Goal: Task Accomplishment & Management: Manage account settings

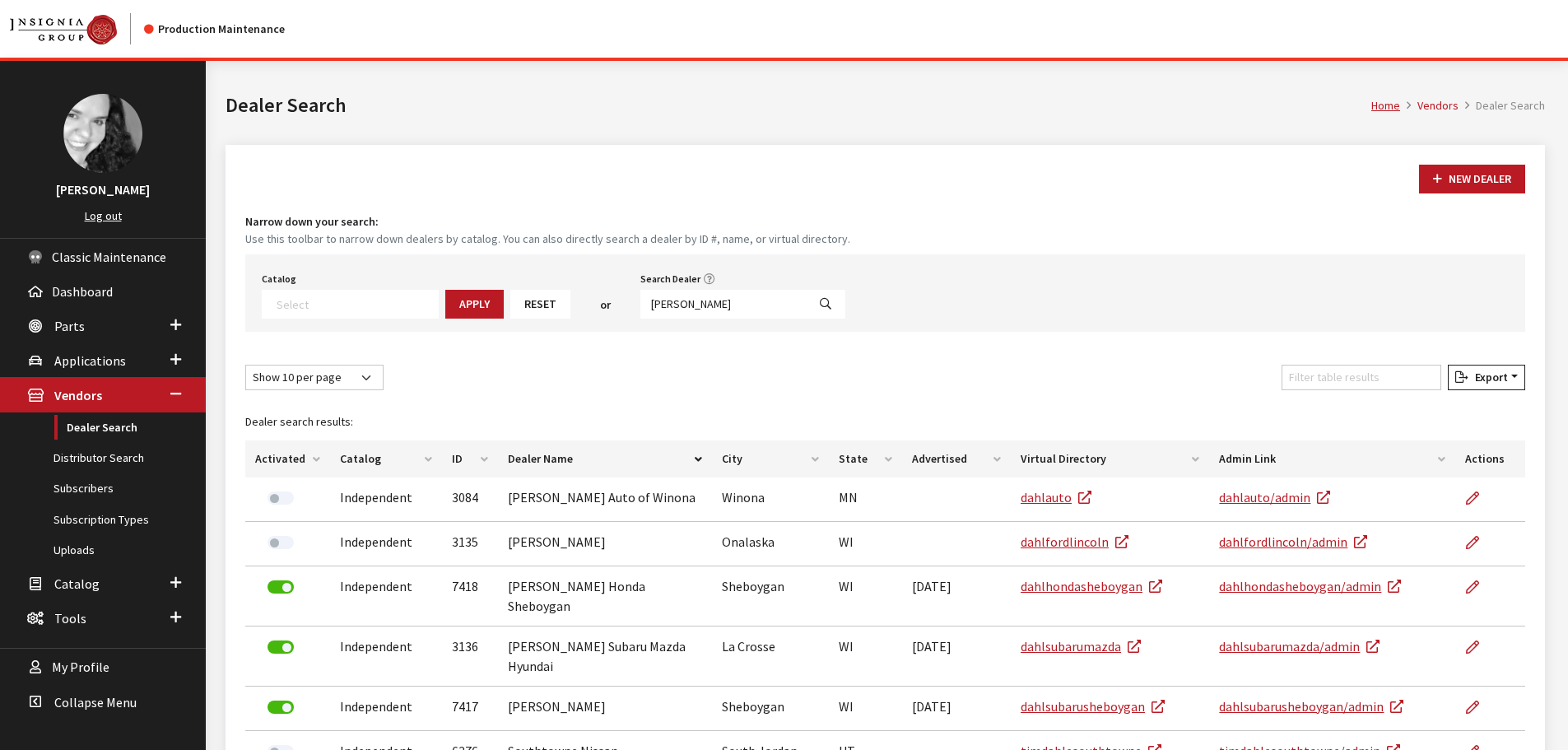
select select
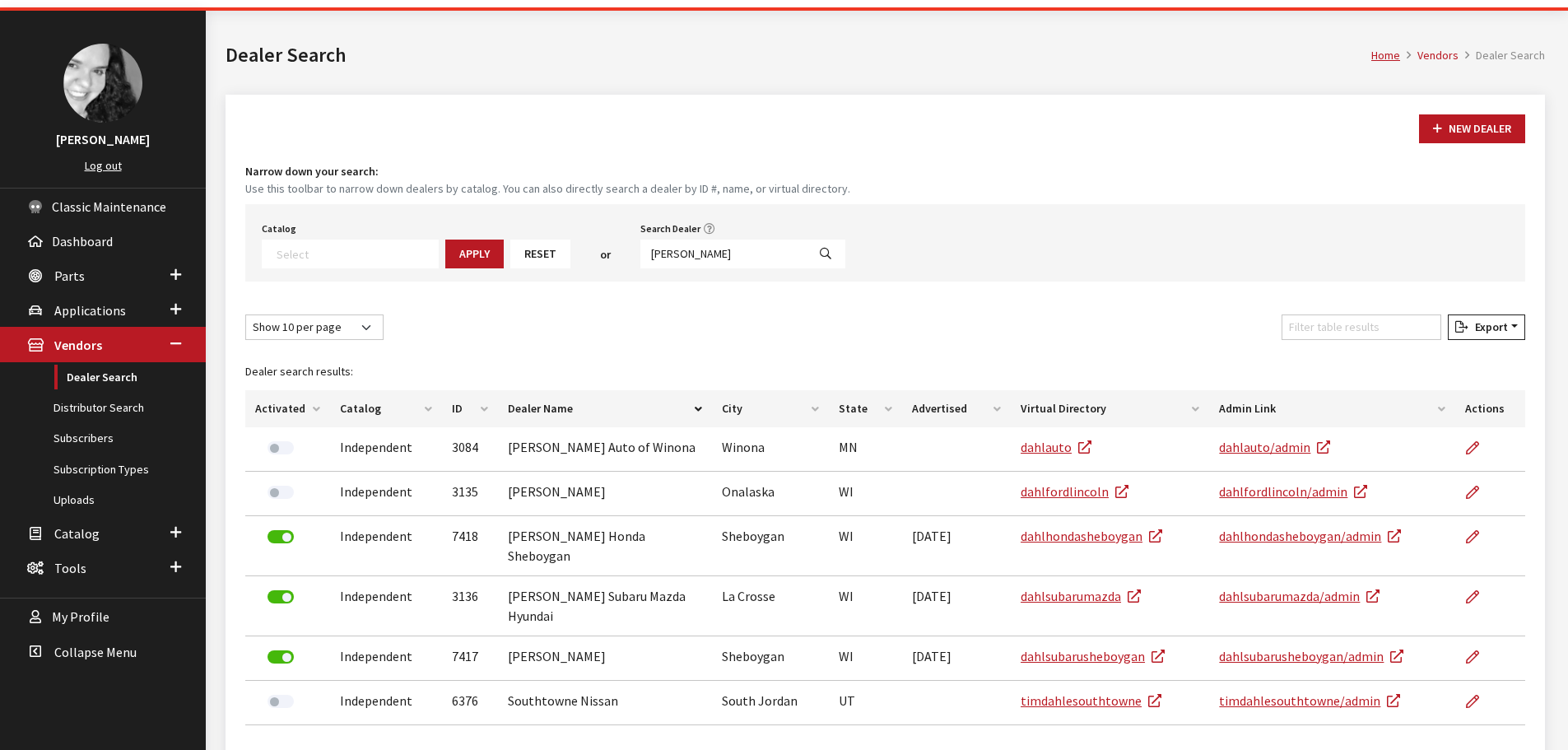
scroll to position [172, 0]
click at [681, 249] on input "[PERSON_NAME]" at bounding box center [724, 254] width 167 height 29
click at [681, 249] on input "dahl" at bounding box center [724, 254] width 167 height 29
type input "elco"
select select
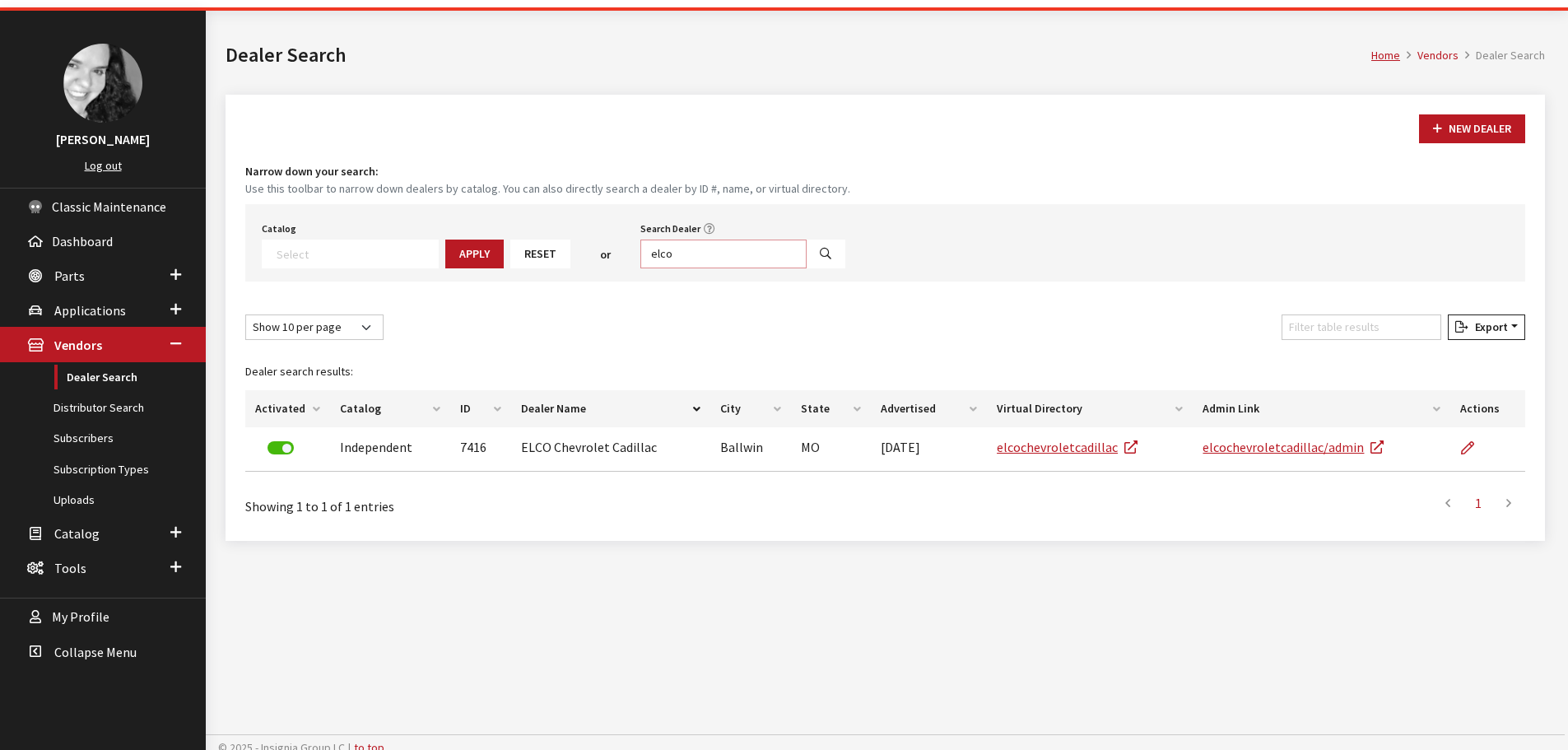
click at [677, 254] on input "elco" at bounding box center [724, 254] width 167 height 29
type input "dahl"
select select
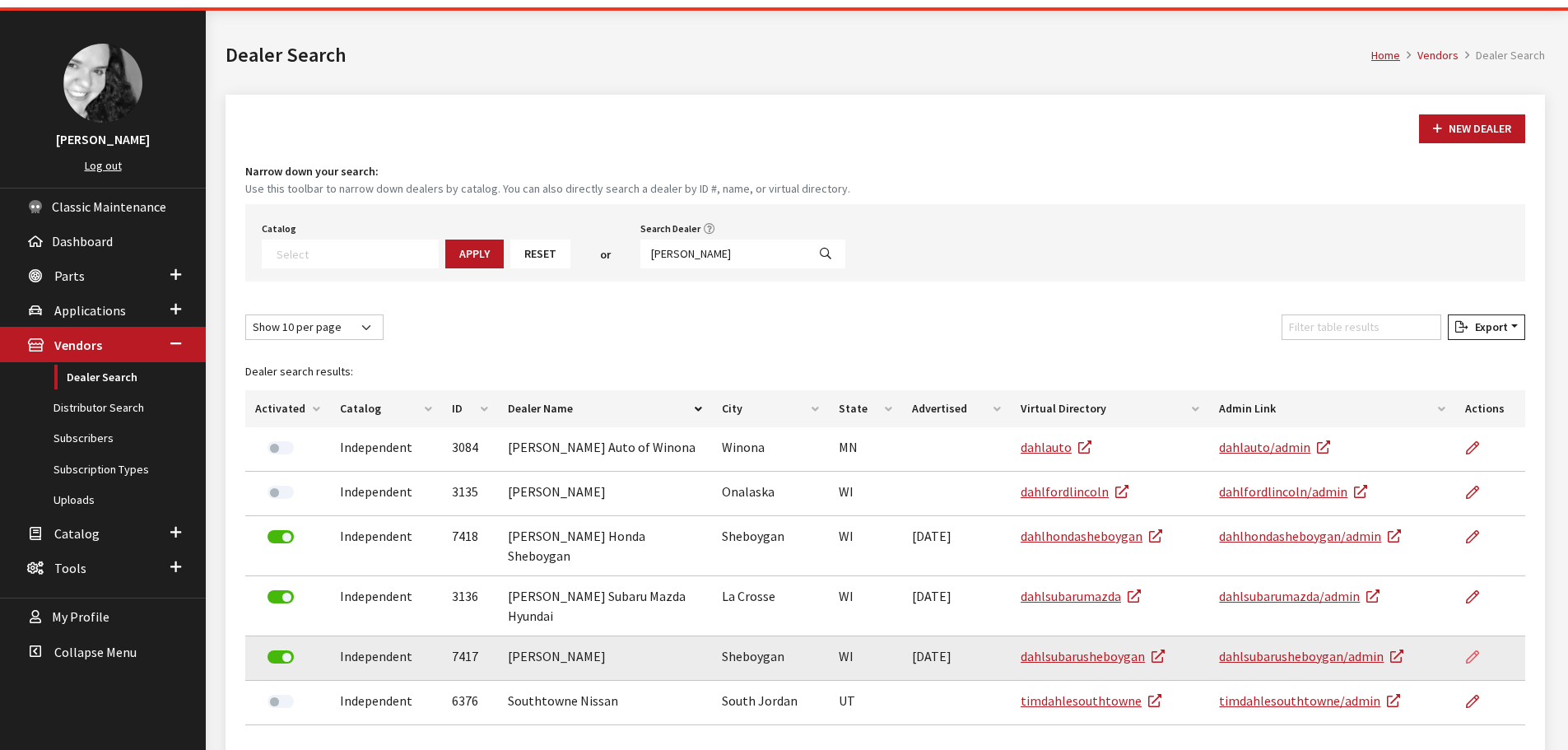
click at [1475, 651] on icon at bounding box center [1472, 658] width 13 height 13
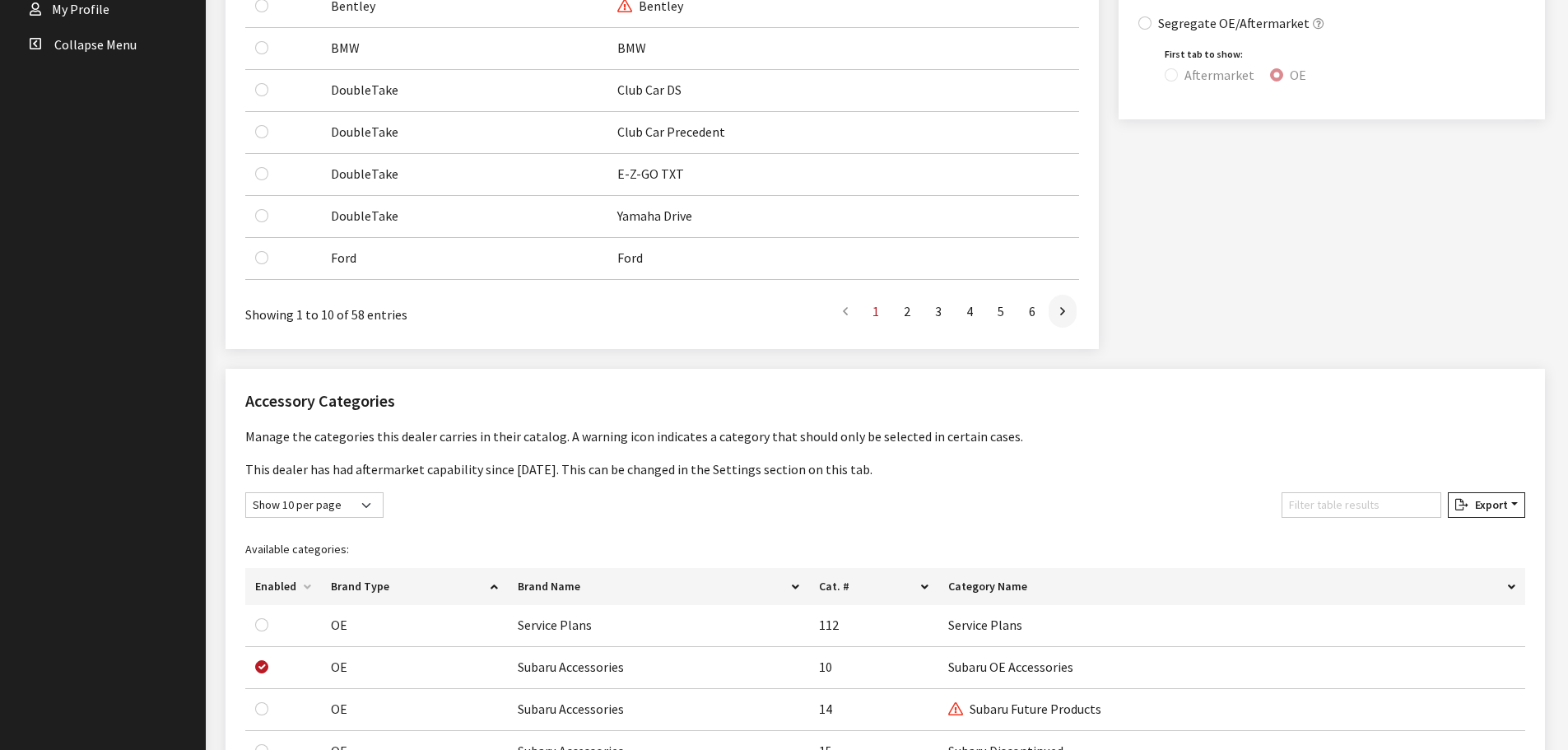
scroll to position [659, 0]
click at [1005, 308] on link "5" at bounding box center [1001, 310] width 30 height 33
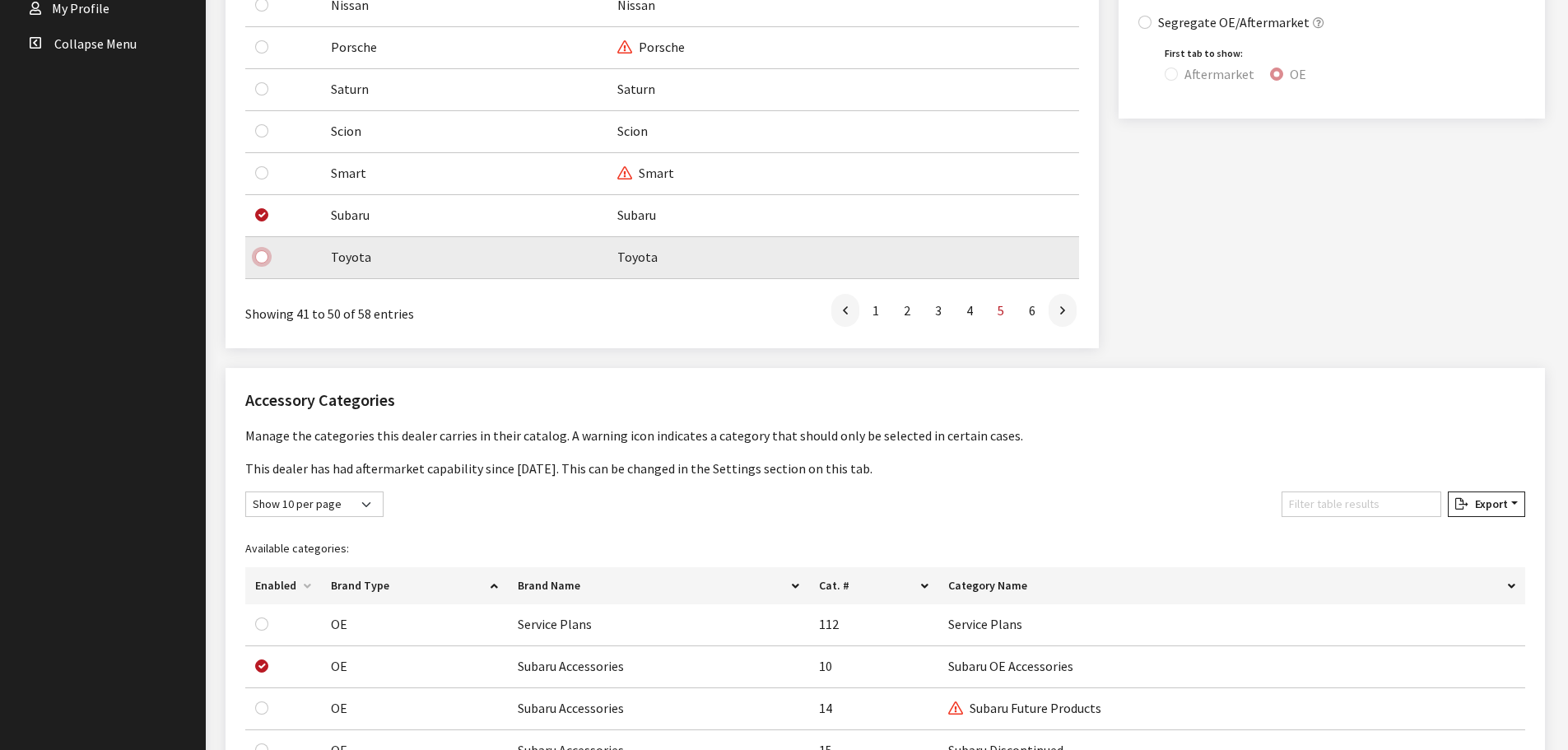
click at [261, 259] on input "checkbox" at bounding box center [261, 257] width 13 height 13
checkbox input "true"
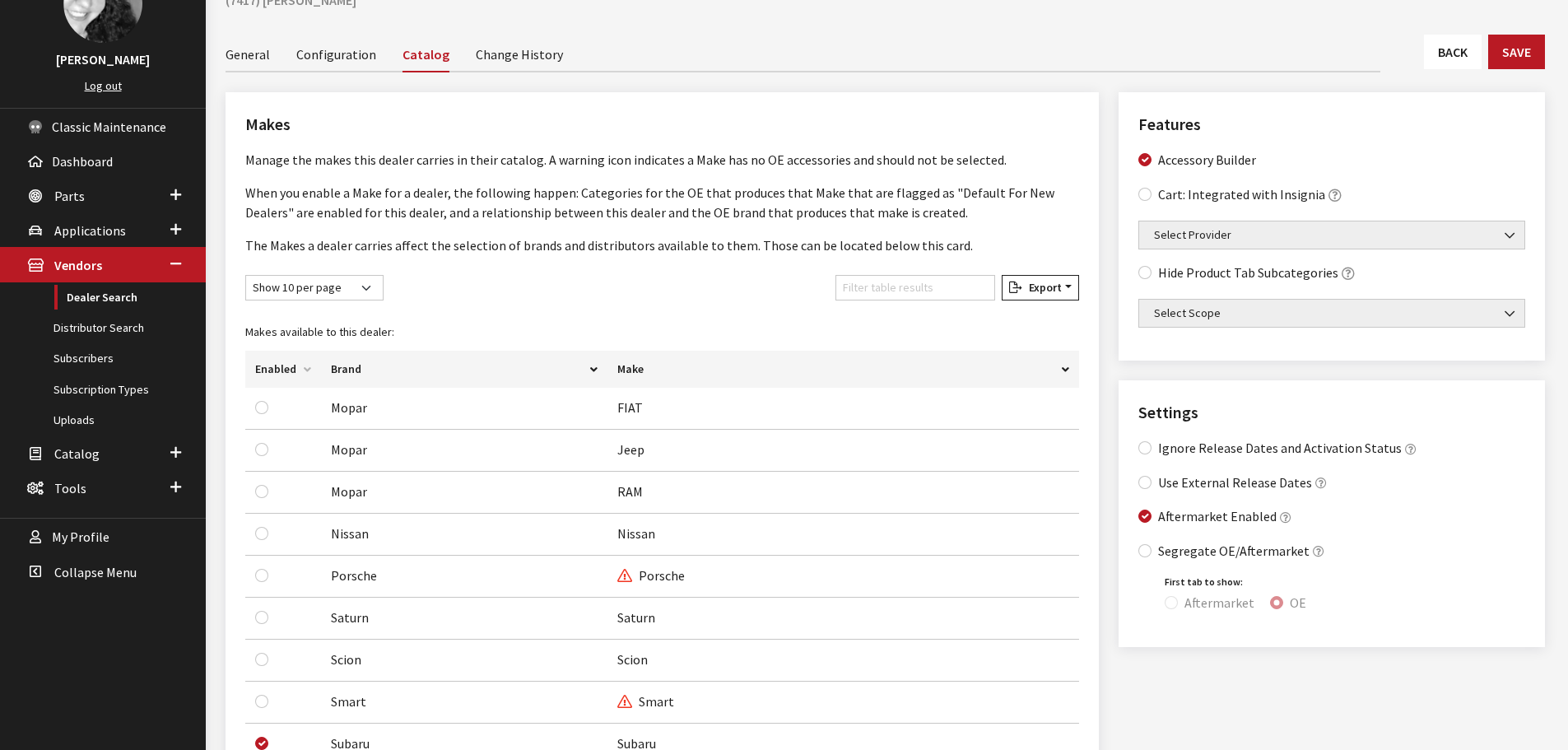
scroll to position [0, 0]
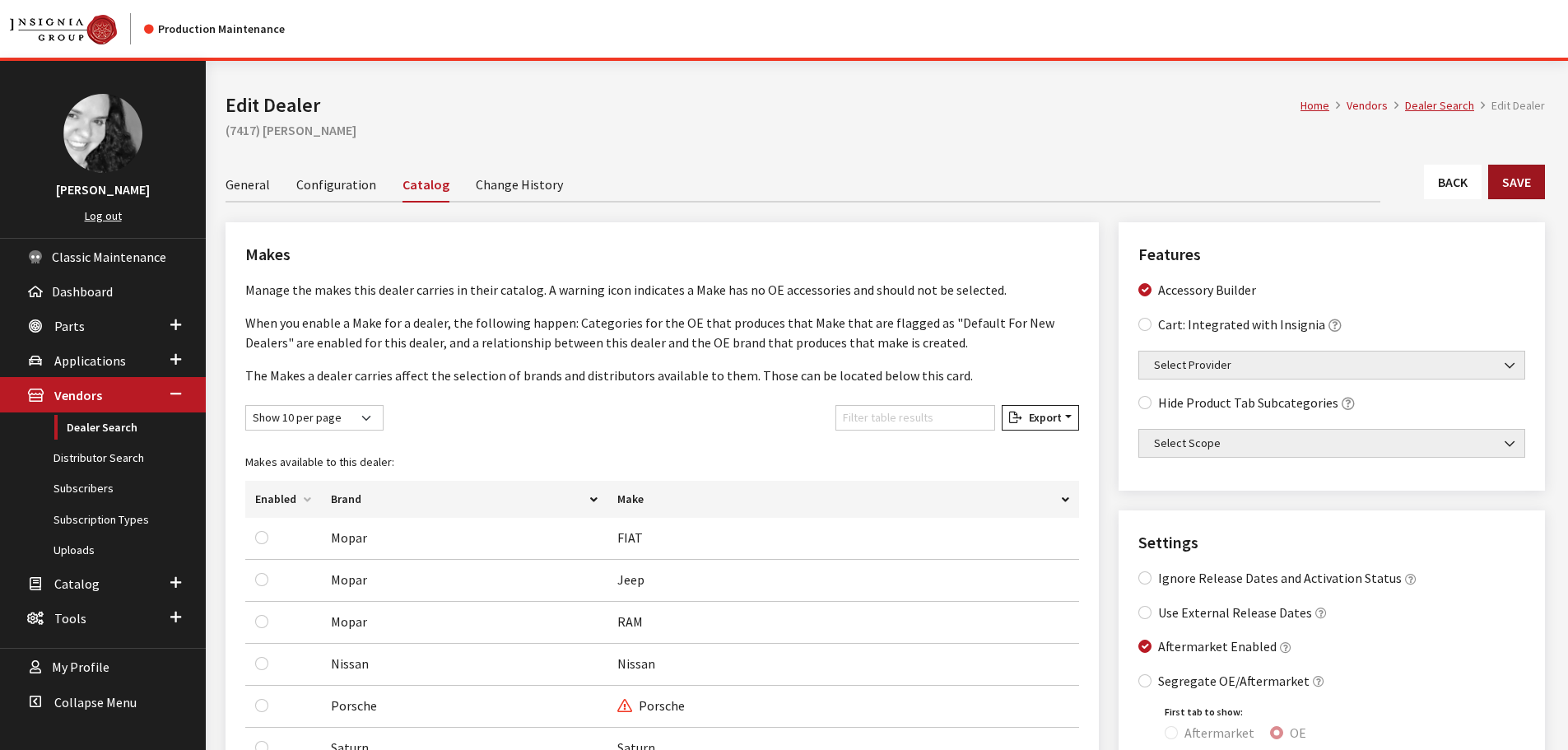
click at [1533, 188] on button "Save" at bounding box center [1516, 182] width 57 height 35
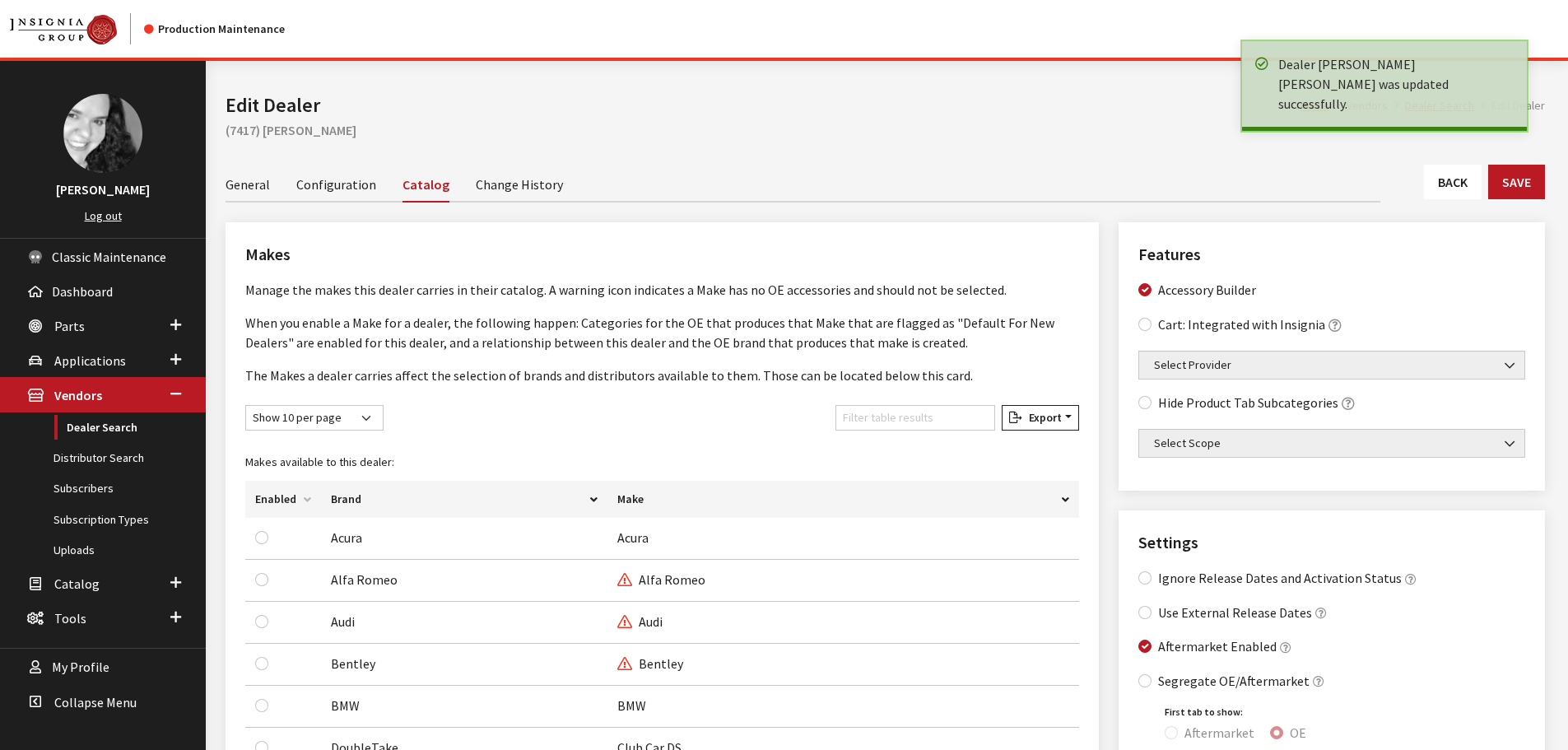
click at [1440, 183] on link "Back" at bounding box center [1453, 182] width 58 height 35
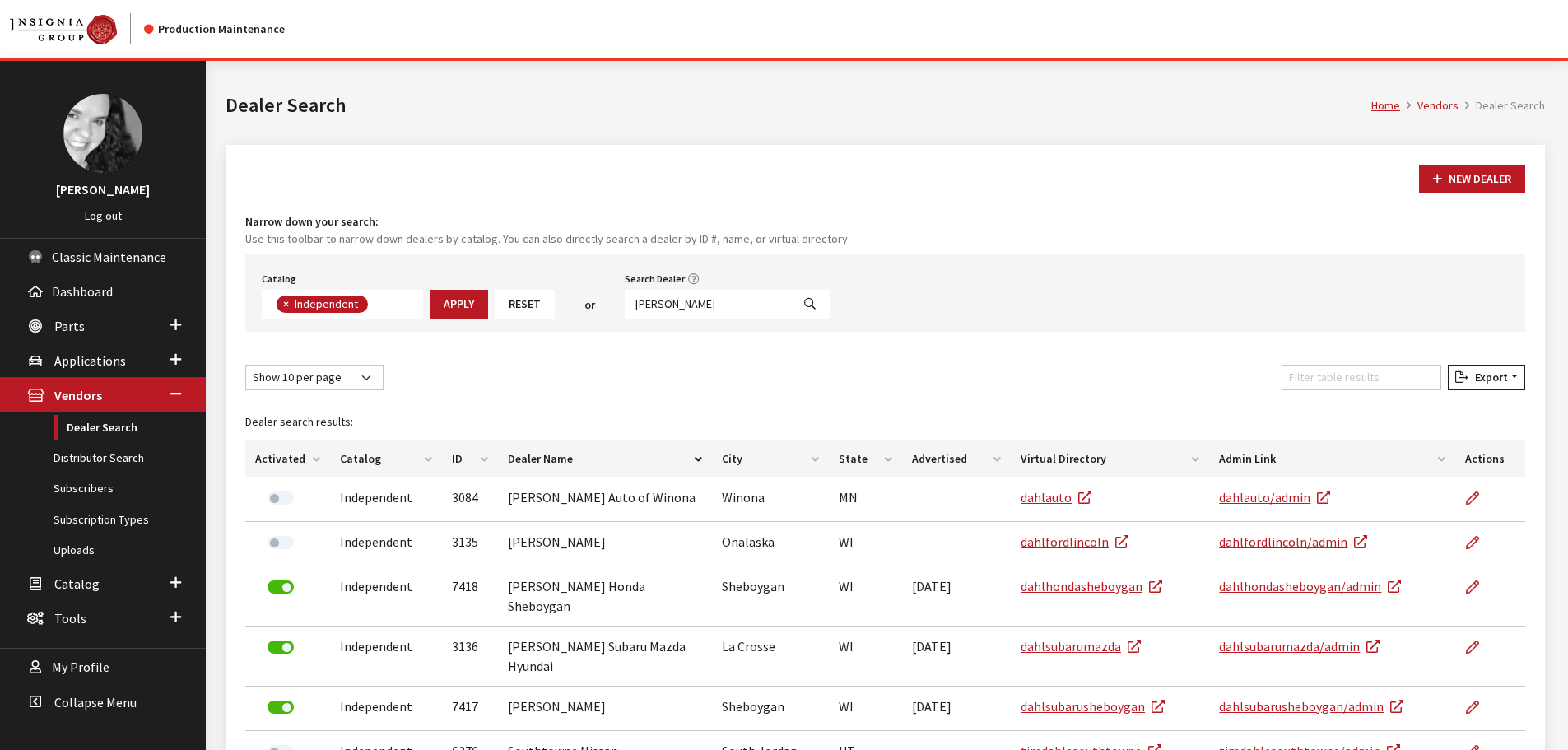
scroll to position [120, 0]
click at [674, 294] on input "[PERSON_NAME]" at bounding box center [708, 303] width 167 height 29
click at [674, 295] on input "dahl" at bounding box center [708, 303] width 167 height 29
type input "6489"
select select
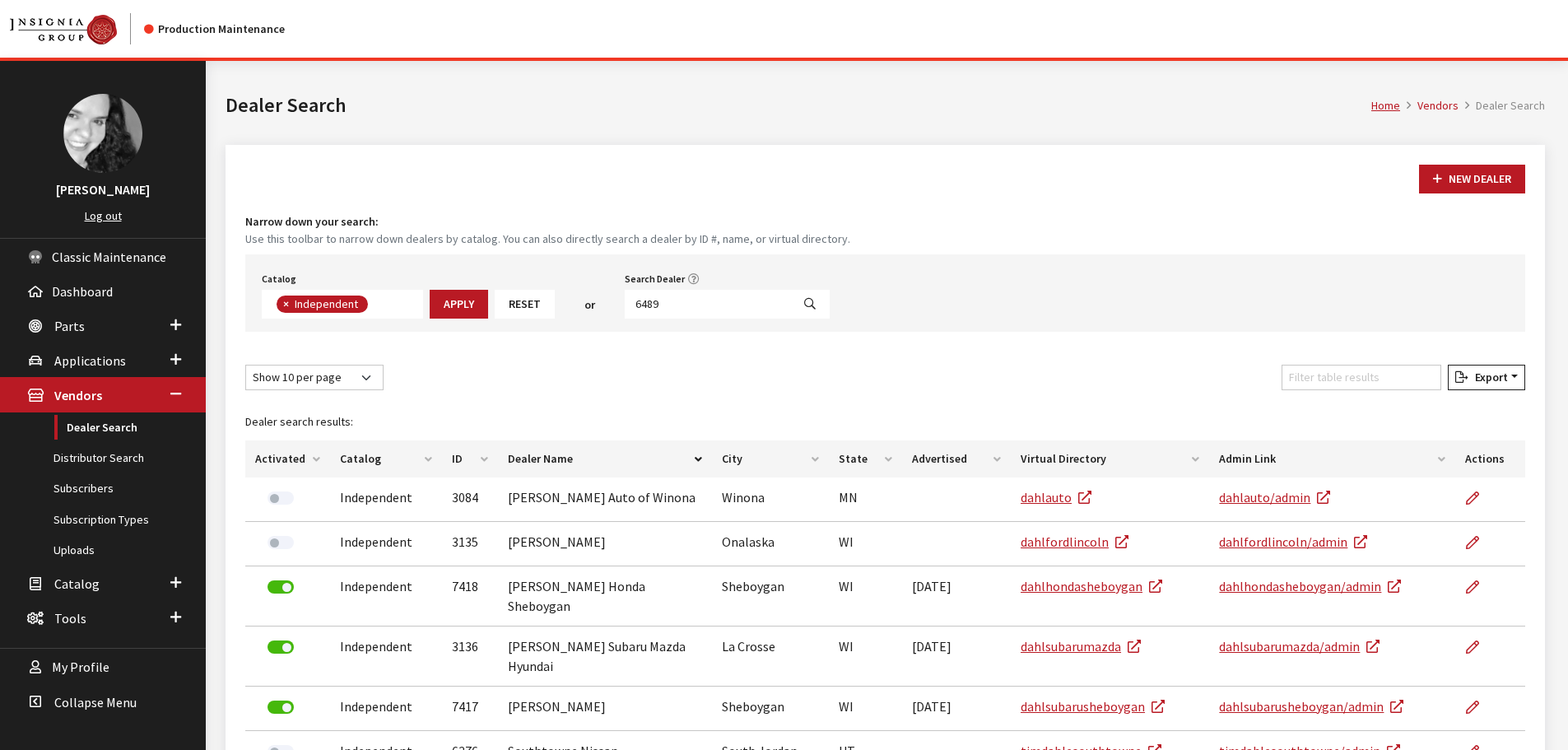
scroll to position [172, 0]
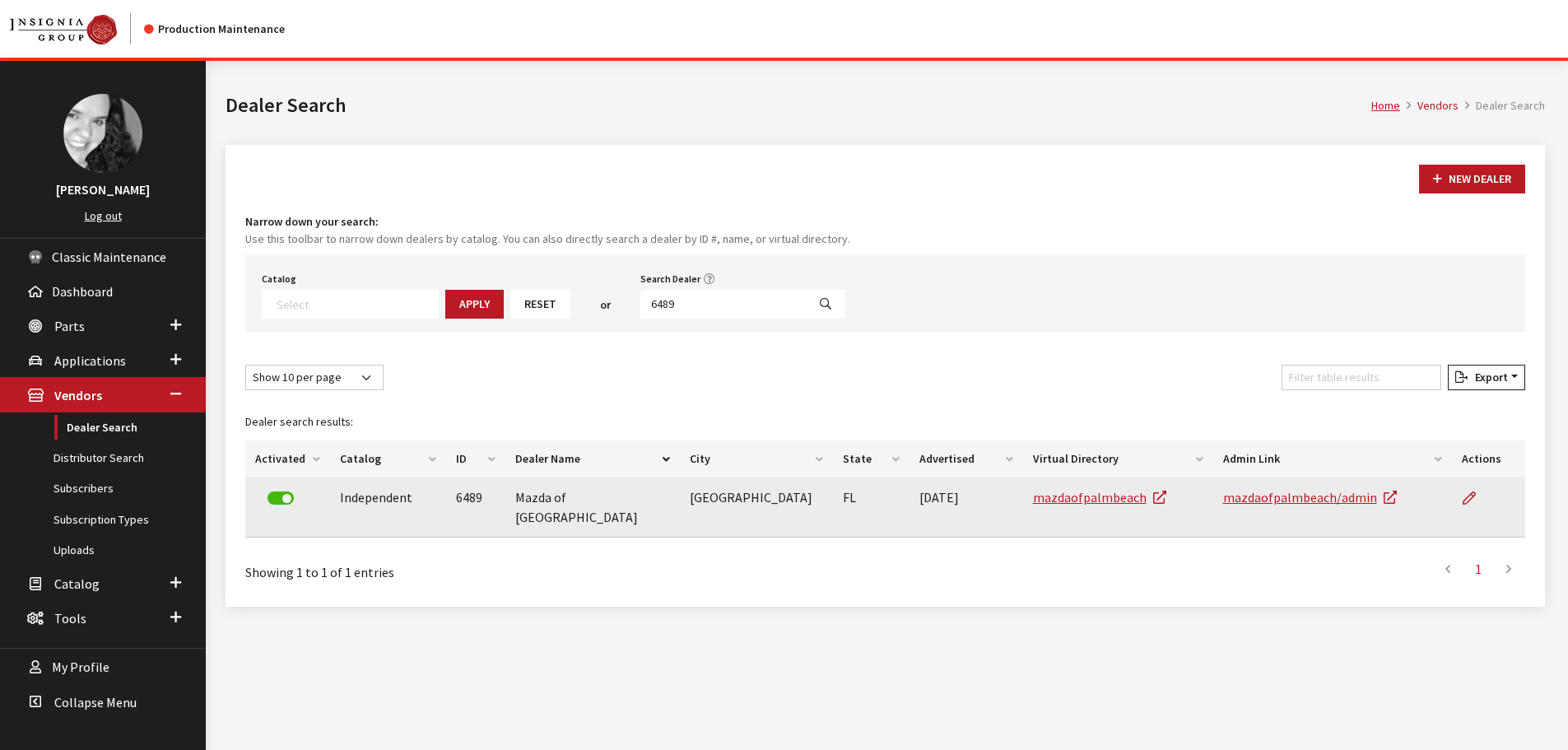
click at [267, 496] on label at bounding box center [280, 498] width 26 height 13
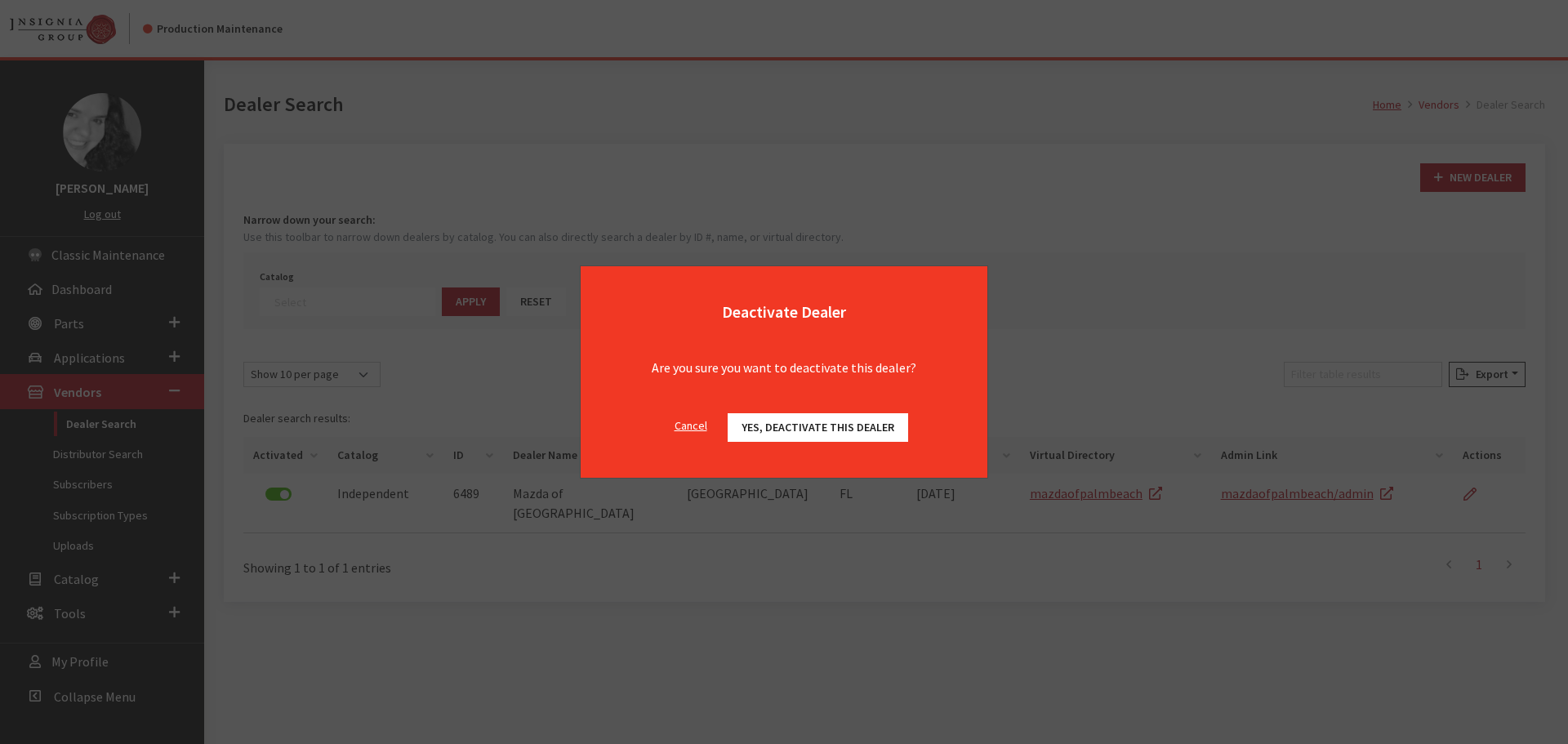
click at [797, 438] on button "Yes, deactivate this dealer" at bounding box center [818, 427] width 181 height 29
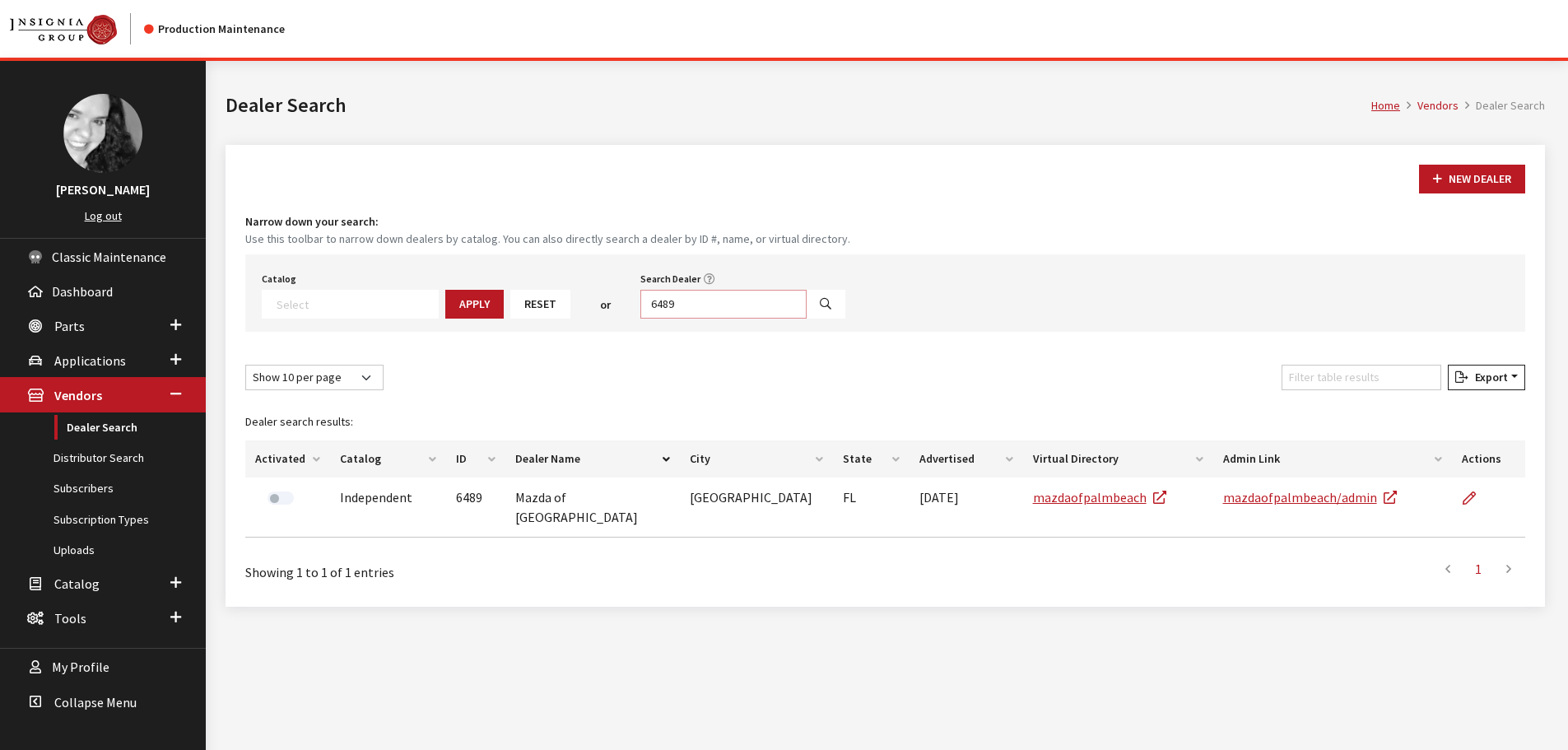
click at [670, 305] on input "6489" at bounding box center [724, 303] width 167 height 29
type input "3234"
select select
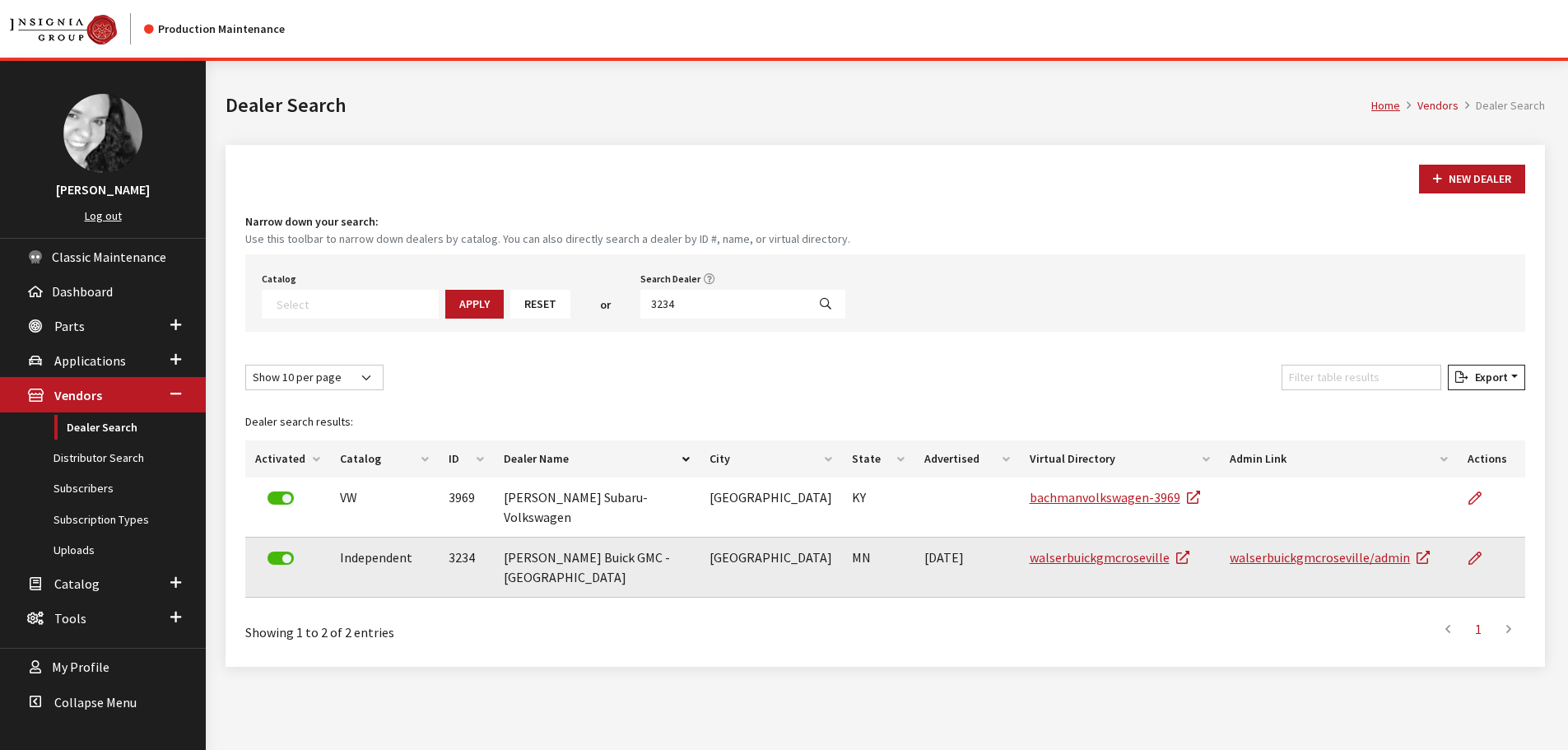
click at [282, 551] on label at bounding box center [280, 558] width 26 height 13
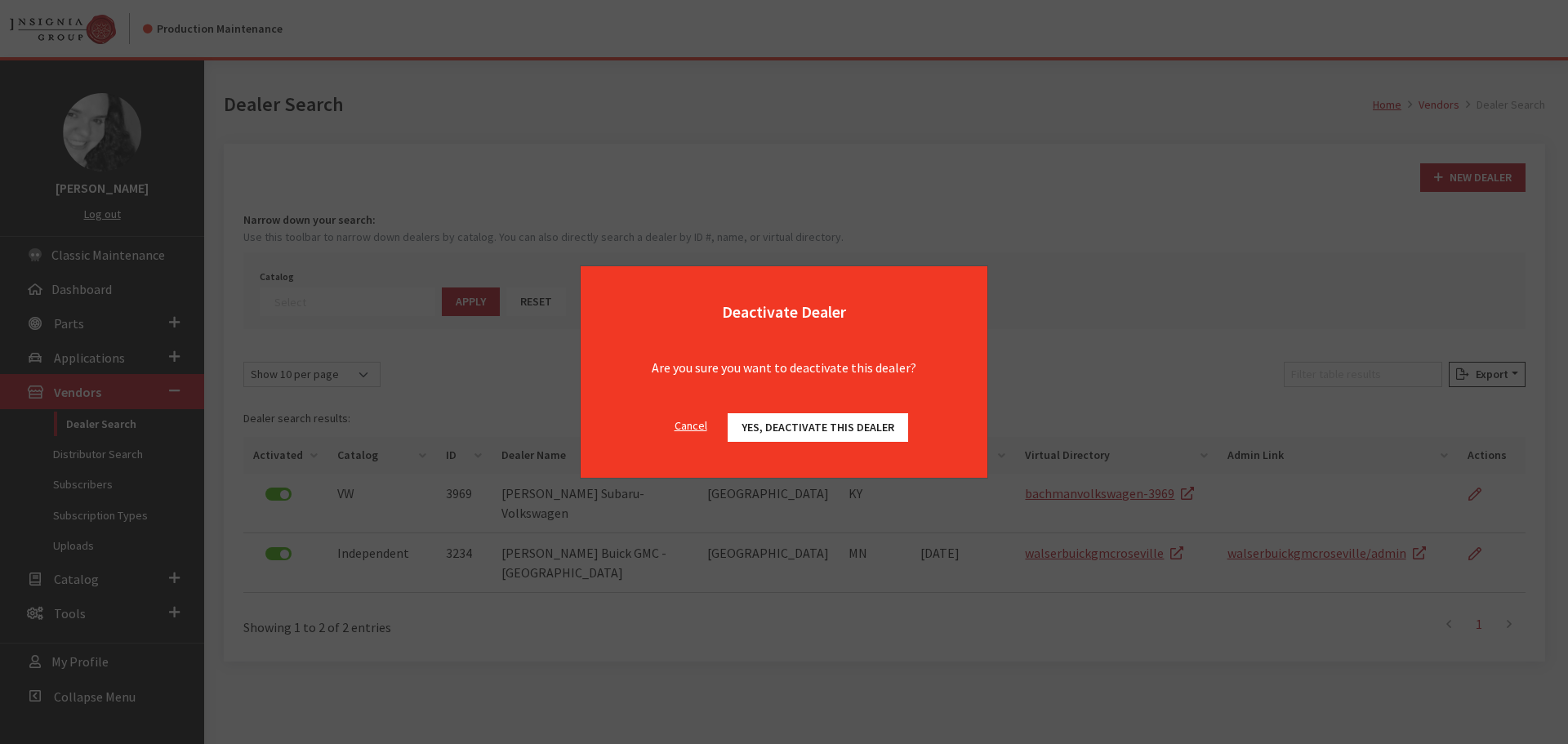
click at [797, 427] on span "Yes, deactivate this dealer" at bounding box center [818, 427] width 153 height 15
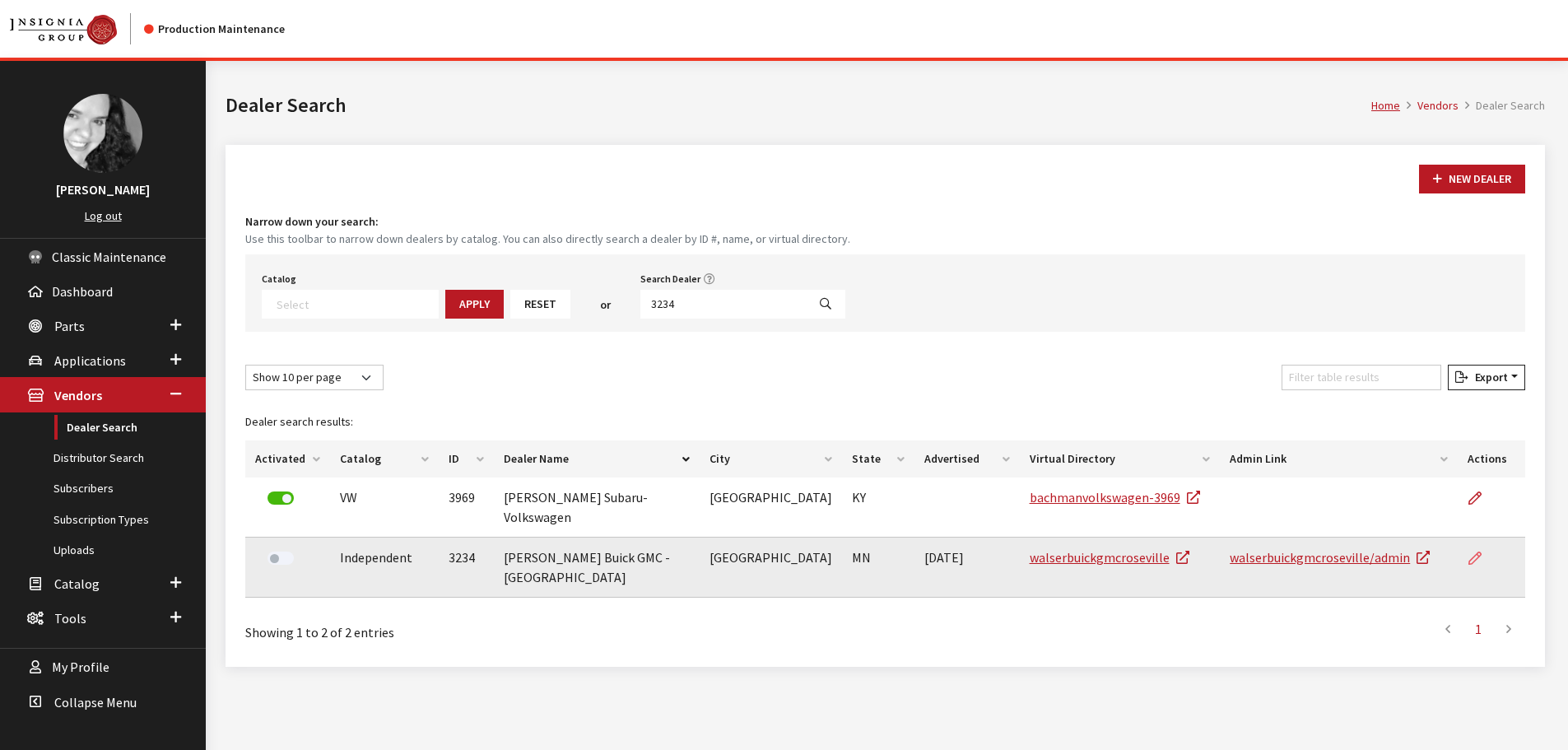
click at [1479, 552] on icon at bounding box center [1475, 559] width 13 height 13
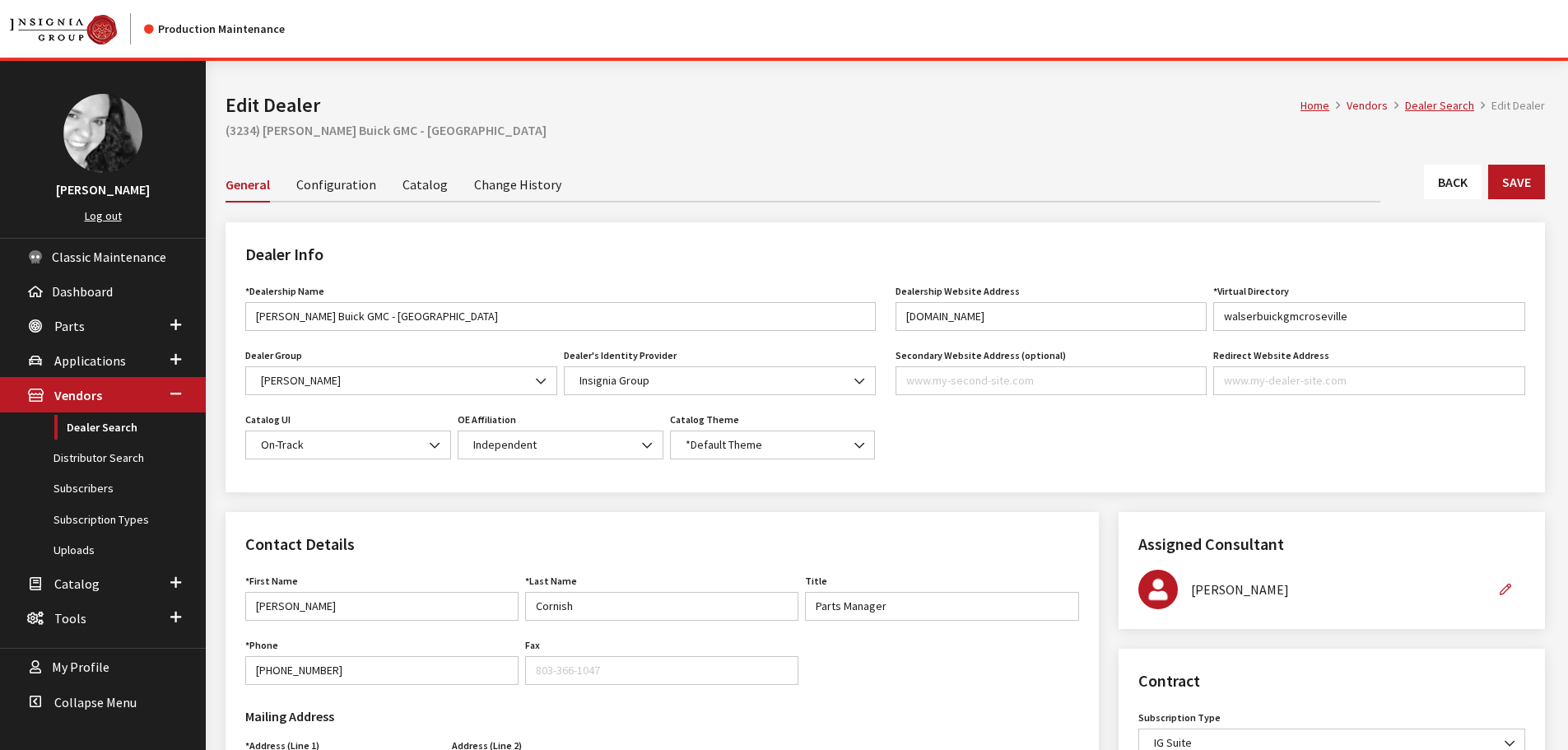
scroll to position [411, 0]
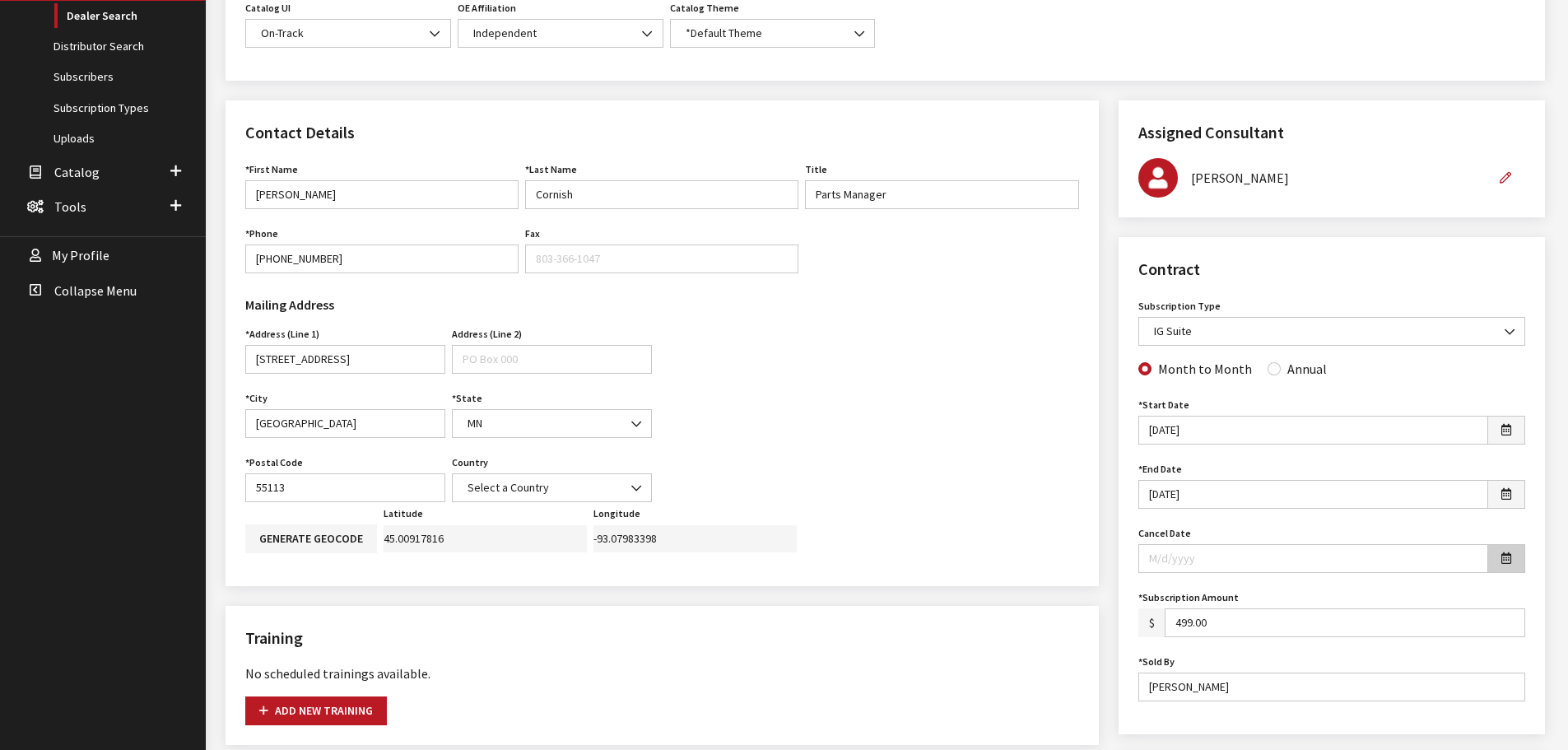
click at [1512, 560] on button "button" at bounding box center [1506, 558] width 38 height 29
click at [1183, 465] on td "29" at bounding box center [1184, 466] width 25 height 25
type input "09/29/2025"
click at [1268, 370] on input "Annual" at bounding box center [1275, 368] width 13 height 13
radio input "true"
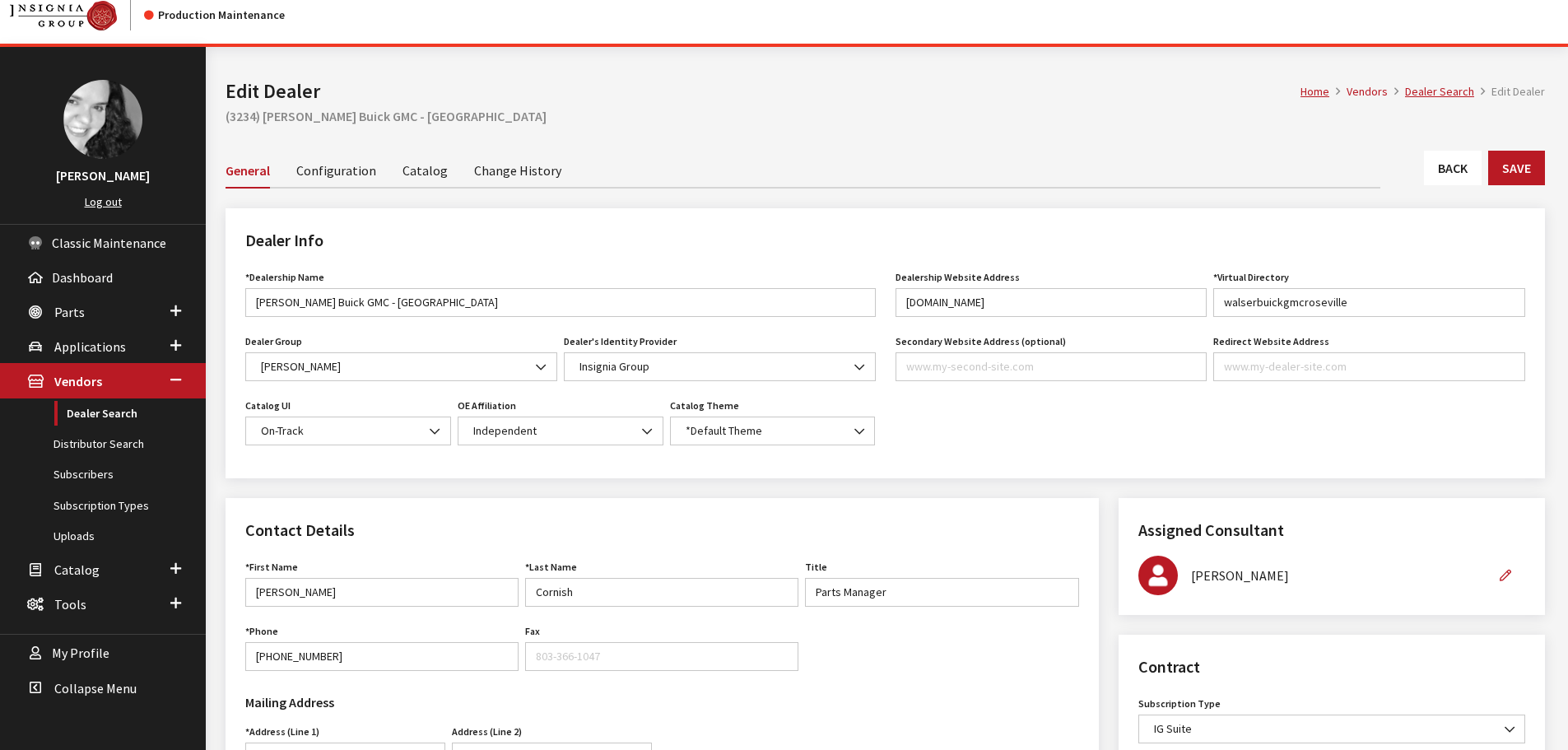
scroll to position [0, 0]
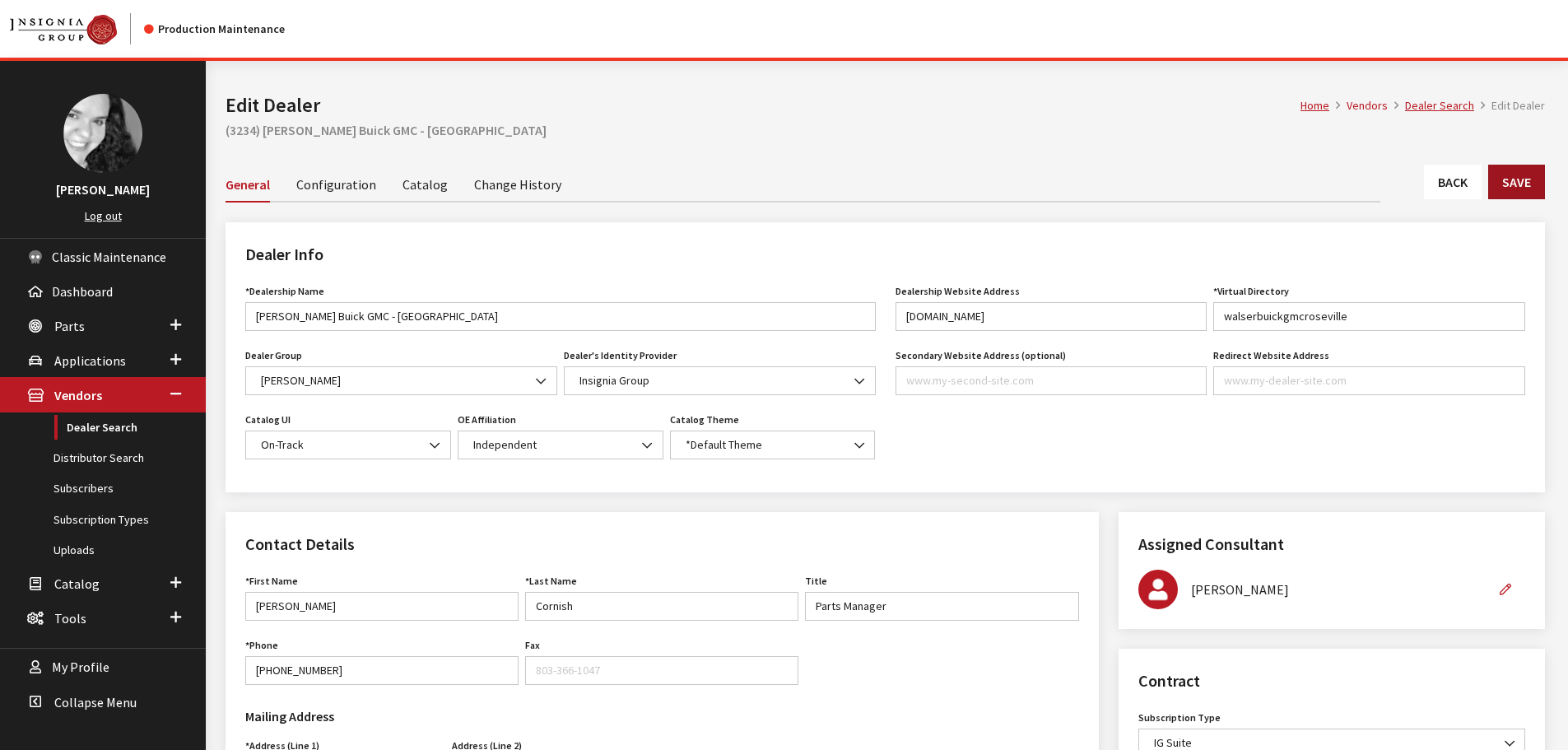
click at [1522, 181] on button "Save" at bounding box center [1516, 182] width 57 height 35
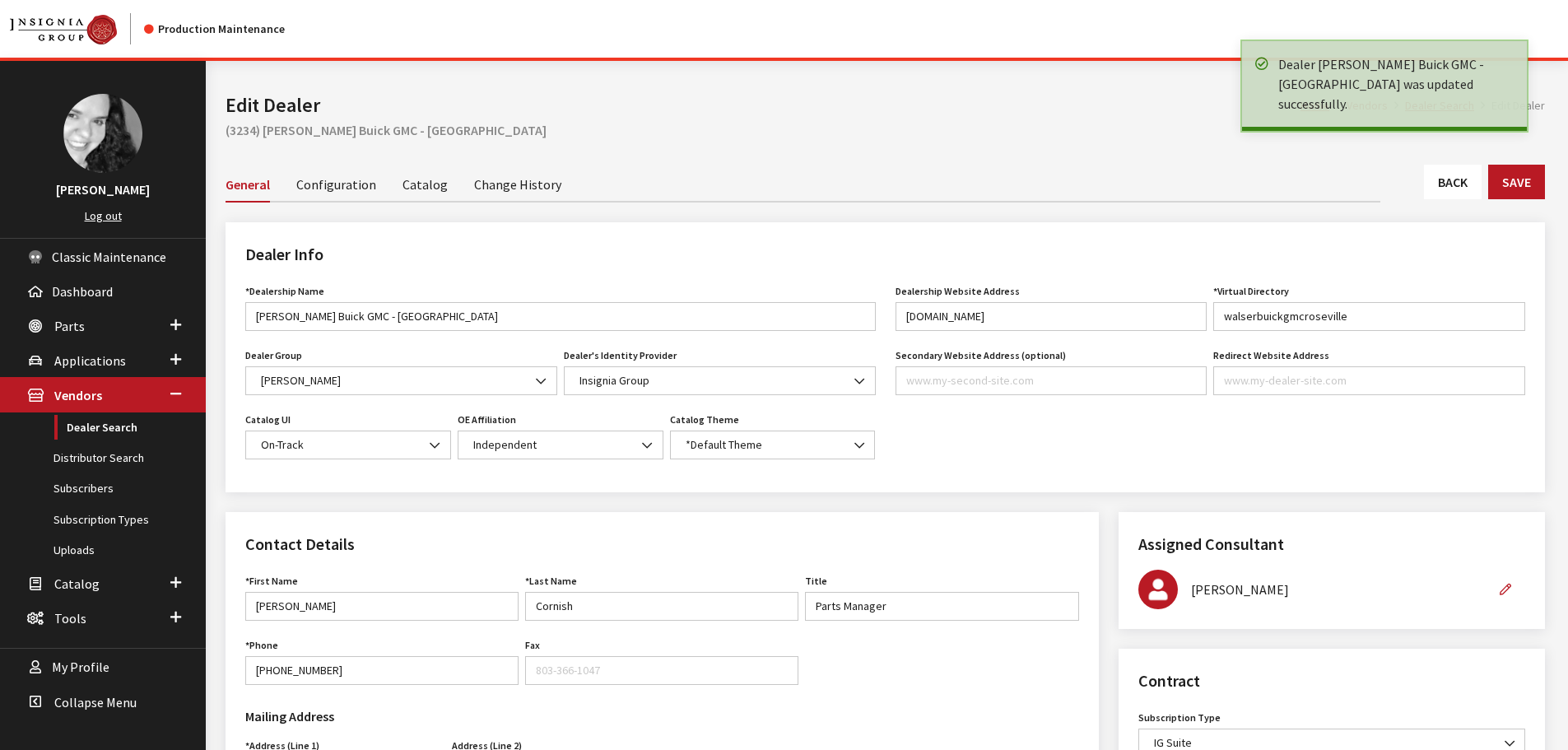
click at [1457, 185] on link "Back" at bounding box center [1453, 182] width 58 height 35
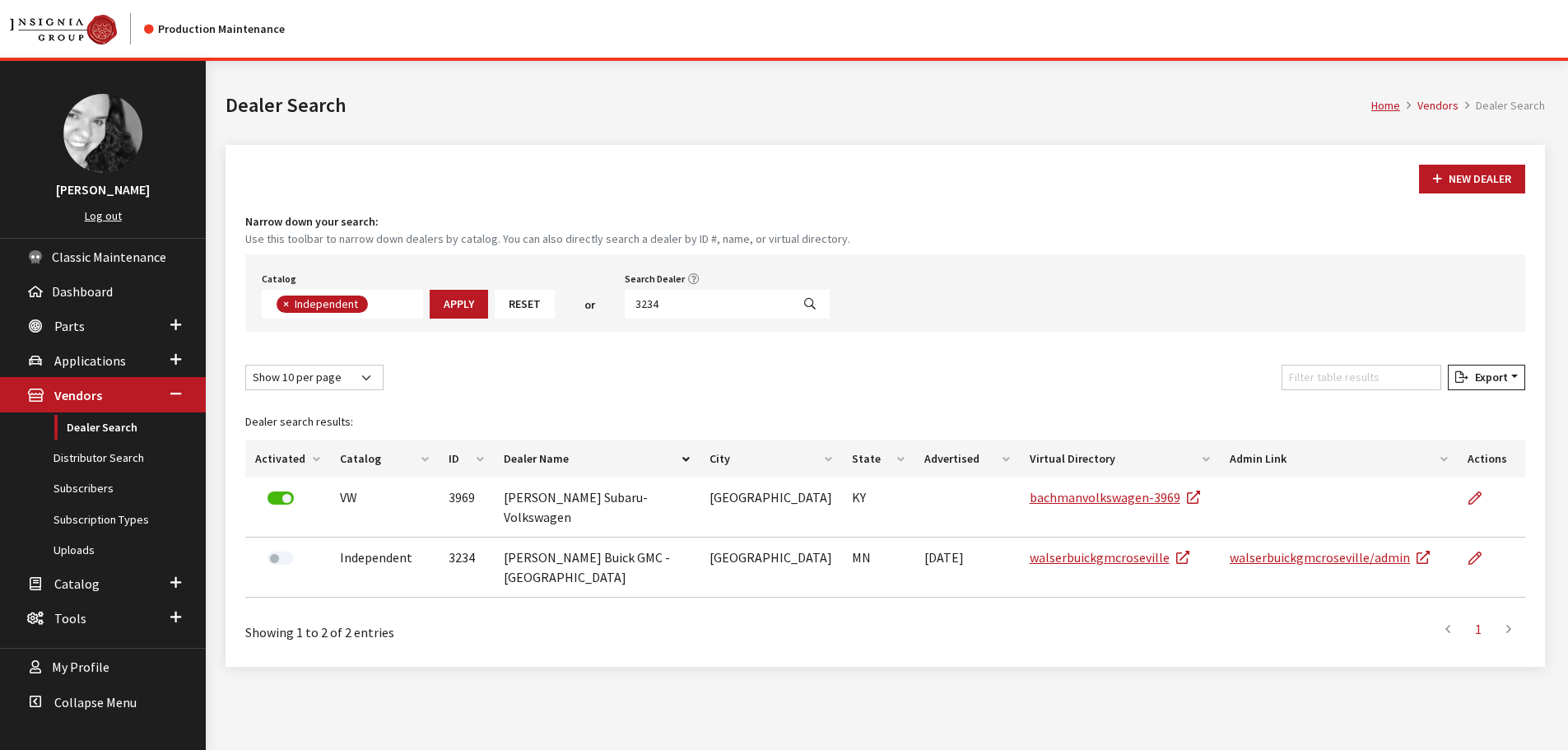
scroll to position [120, 0]
click at [666, 305] on input "3234" at bounding box center [708, 303] width 167 height 29
type input "6489"
select select
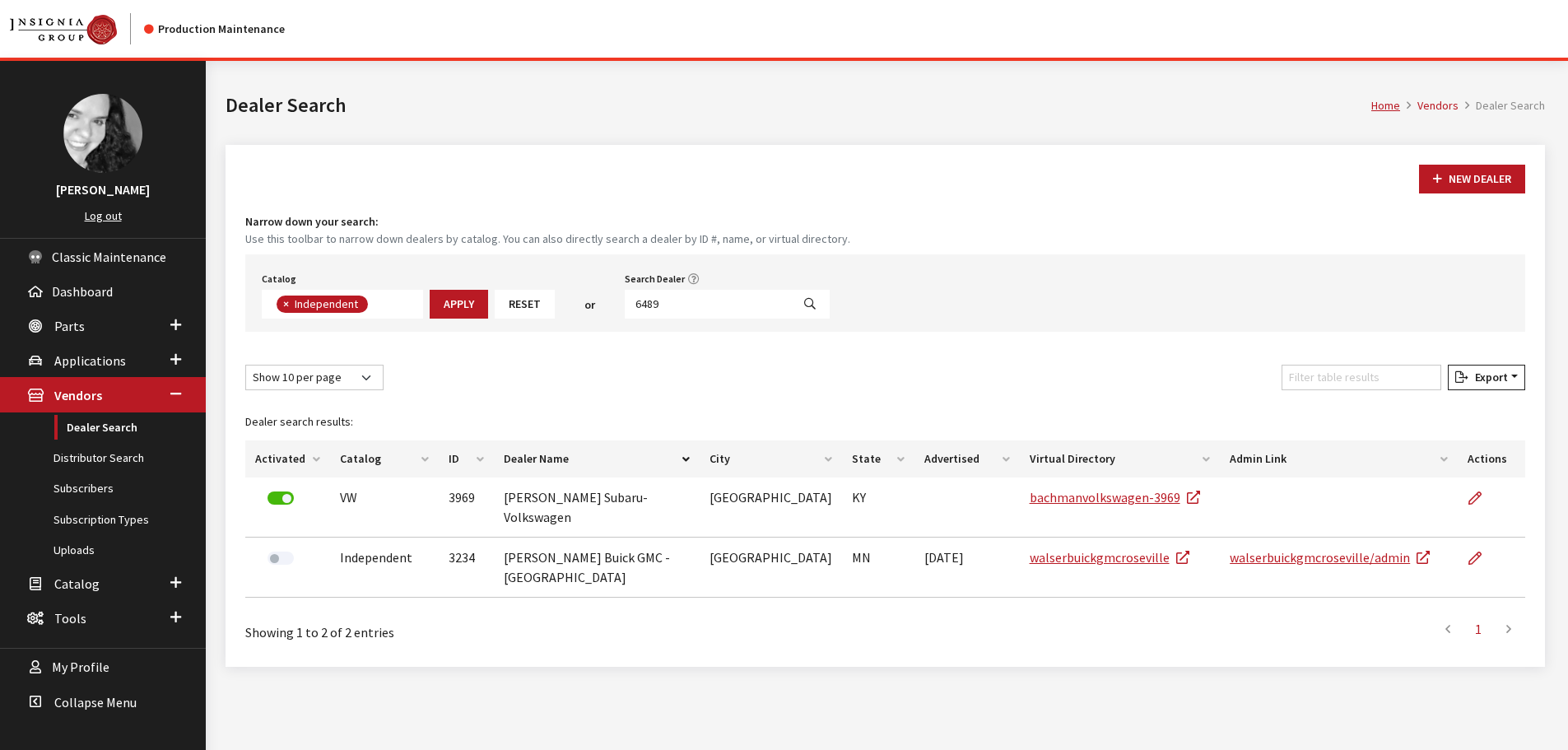
scroll to position [172, 0]
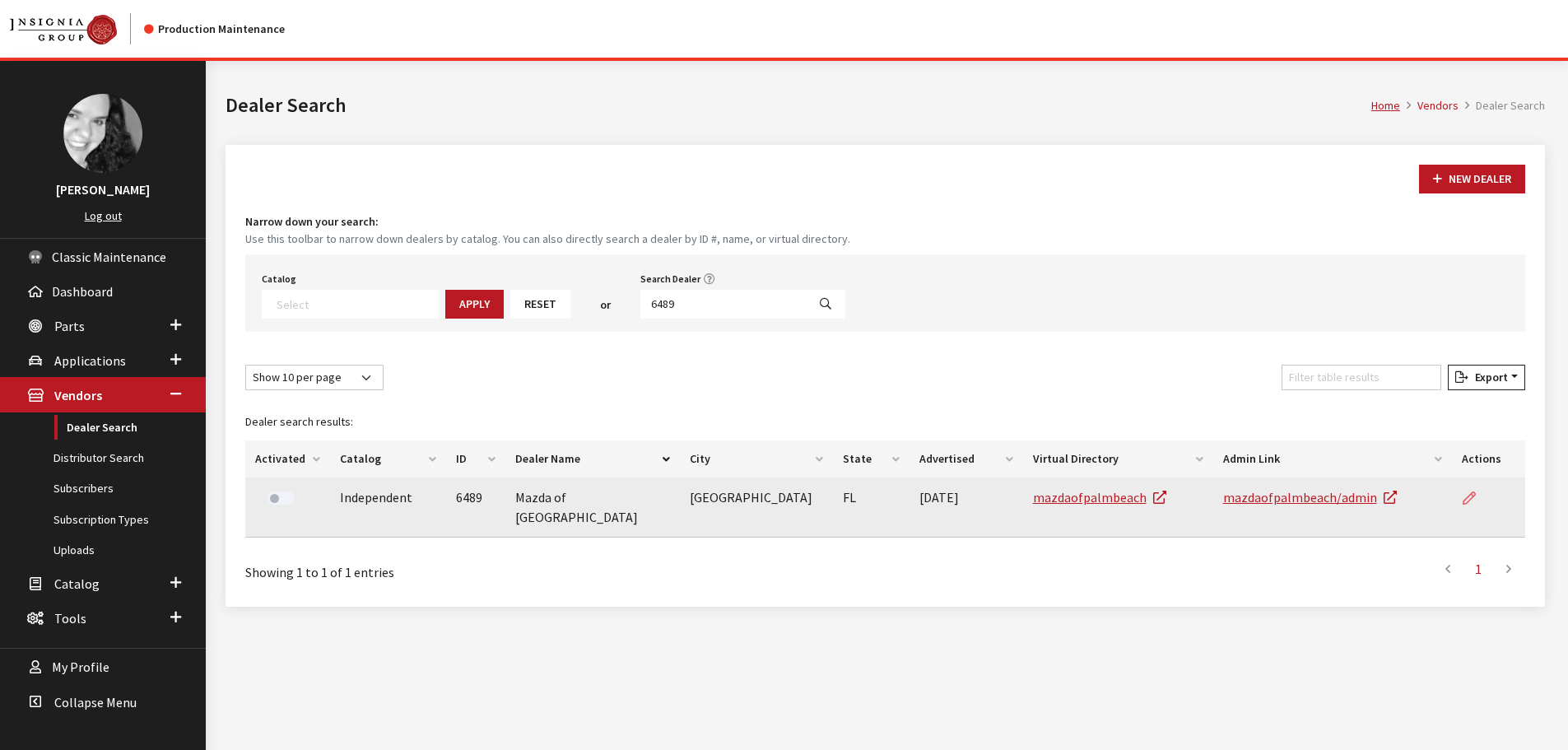
click at [1466, 500] on icon at bounding box center [1469, 499] width 13 height 13
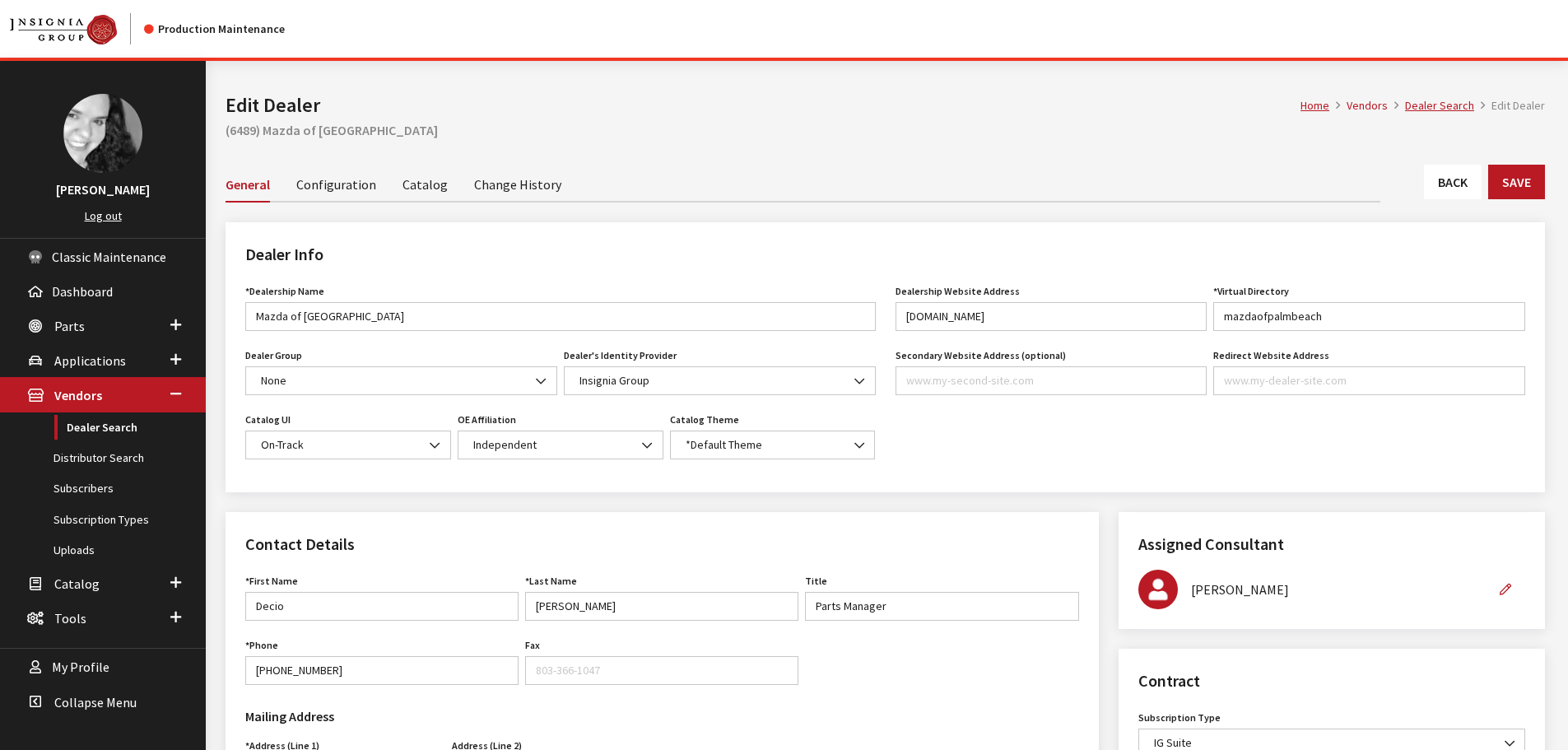
scroll to position [576, 0]
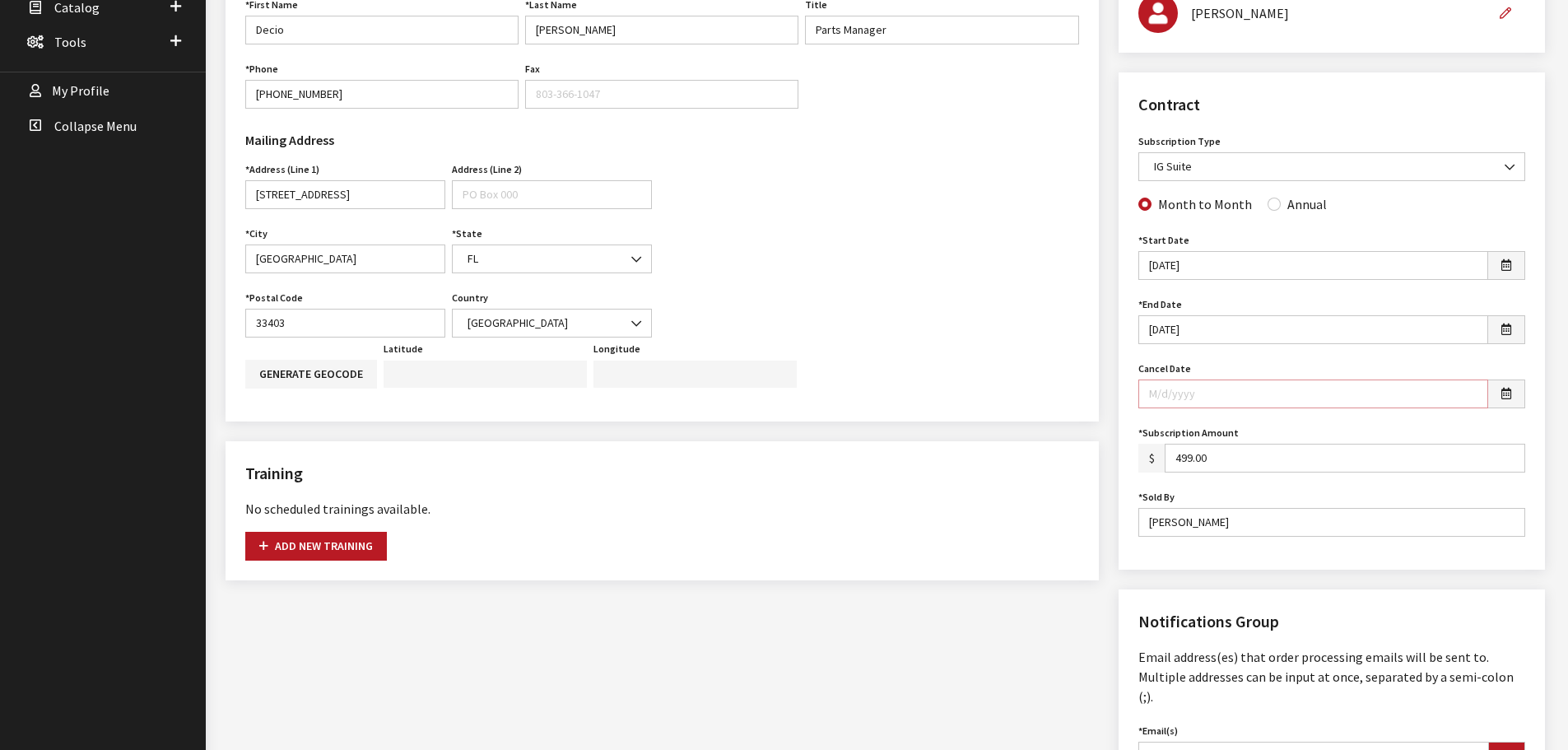
click at [1236, 393] on input "Cancel Date" at bounding box center [1313, 393] width 350 height 29
click at [1509, 398] on icon "button" at bounding box center [1506, 394] width 10 height 12
click at [1160, 302] on td "28" at bounding box center [1159, 301] width 25 height 25
type input "09/28/2025"
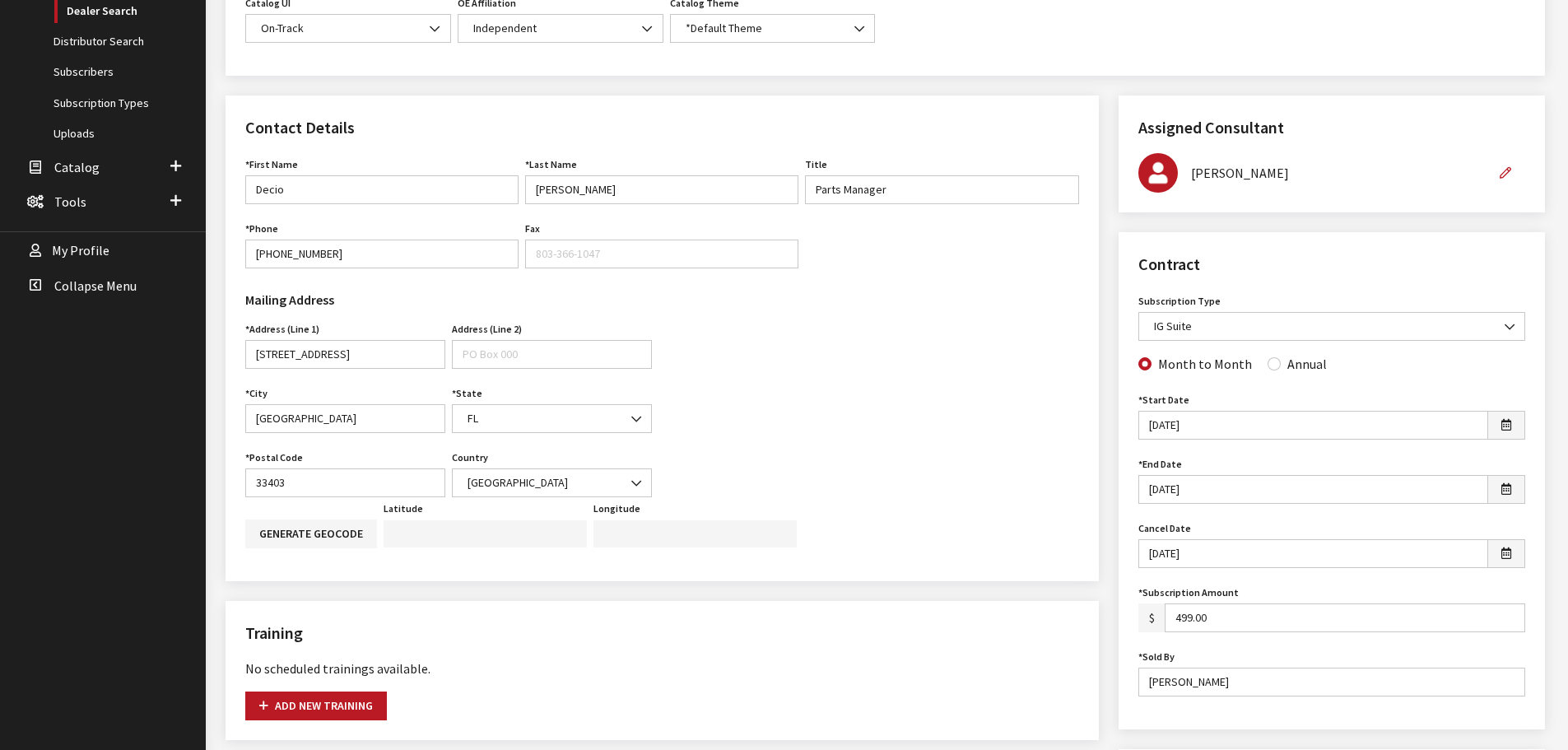
scroll to position [329, 0]
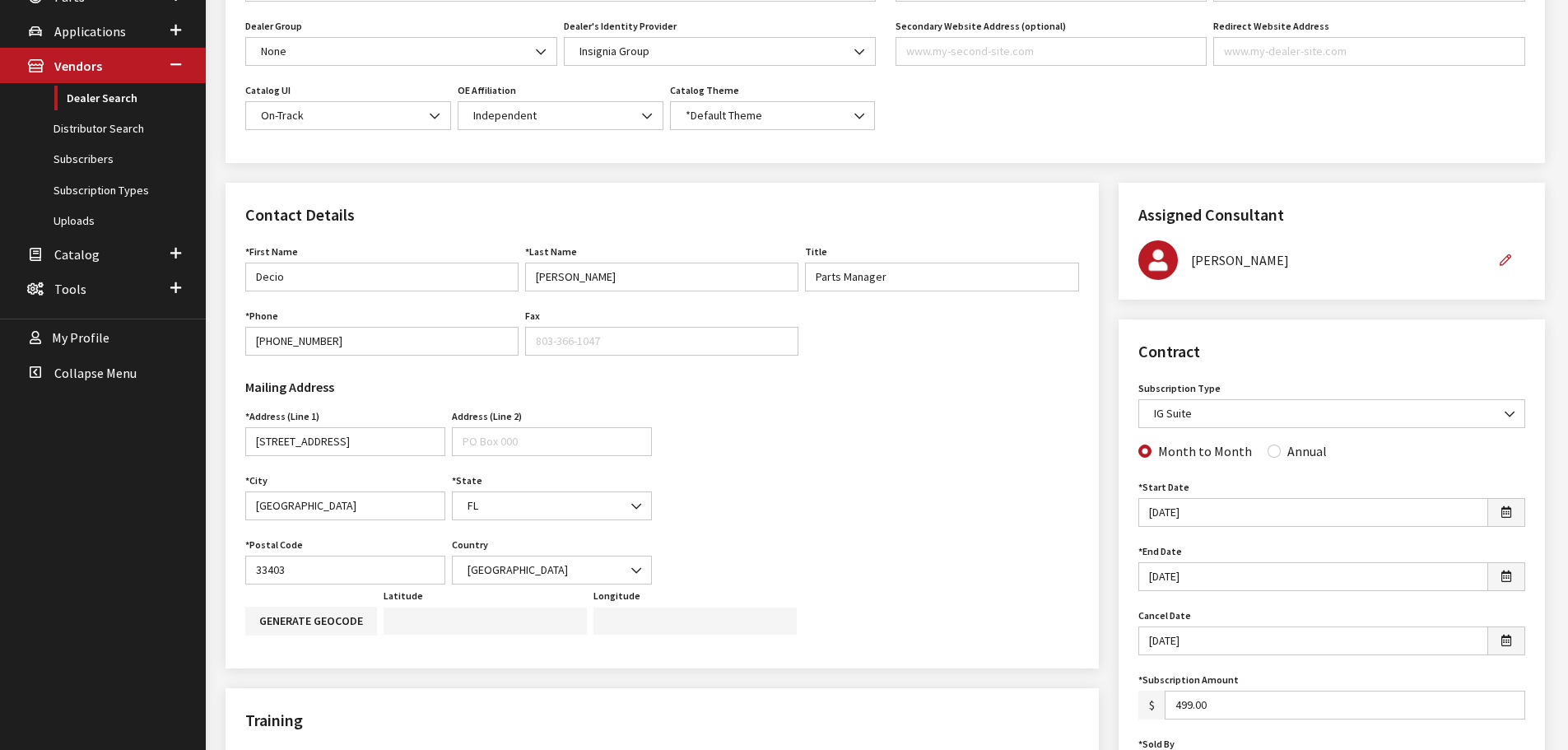
click at [1268, 443] on div "Annual" at bounding box center [1298, 451] width 59 height 20
click at [1268, 448] on input "Annual" at bounding box center [1275, 451] width 13 height 13
radio input "true"
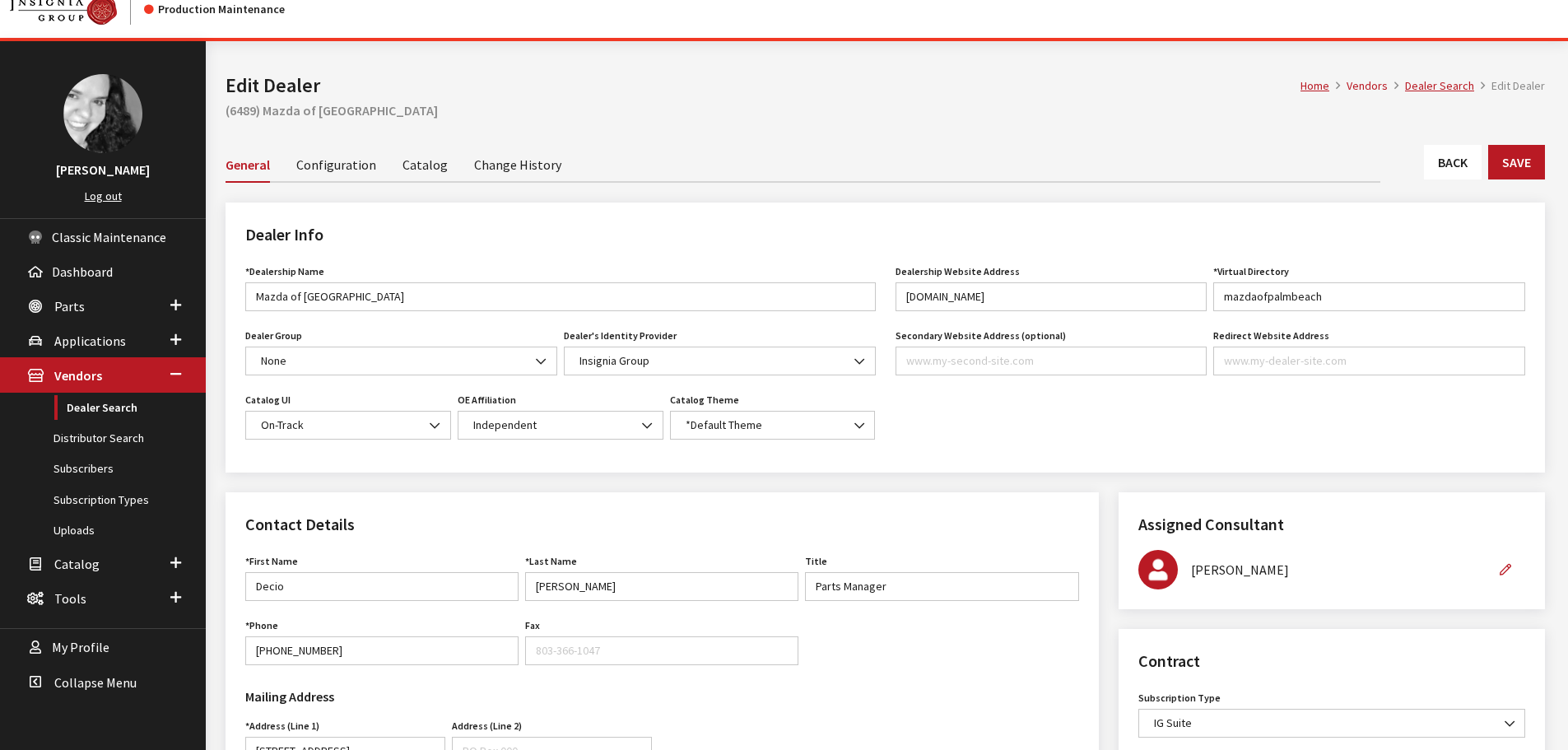
scroll to position [0, 0]
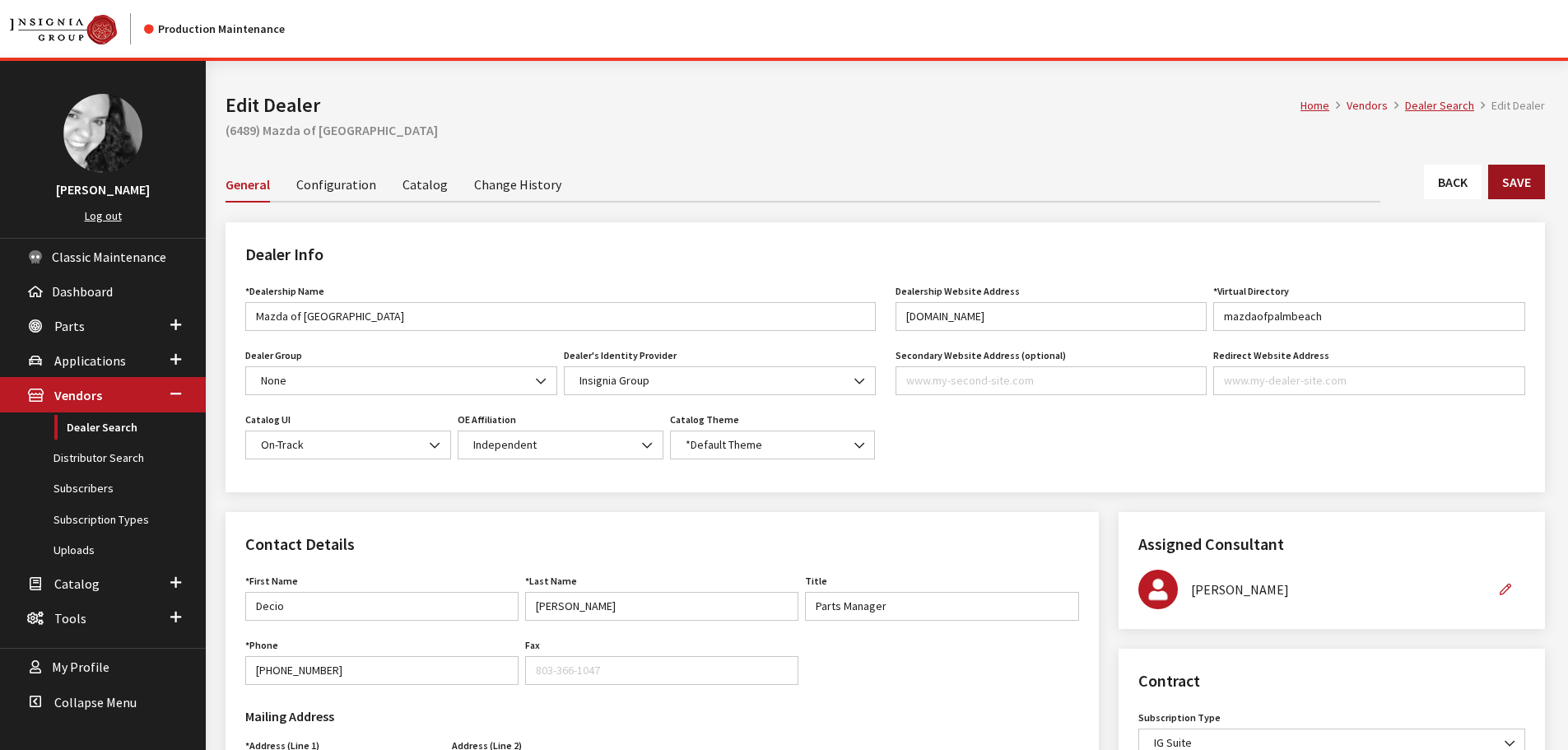
click at [1519, 188] on button "Save" at bounding box center [1516, 182] width 57 height 35
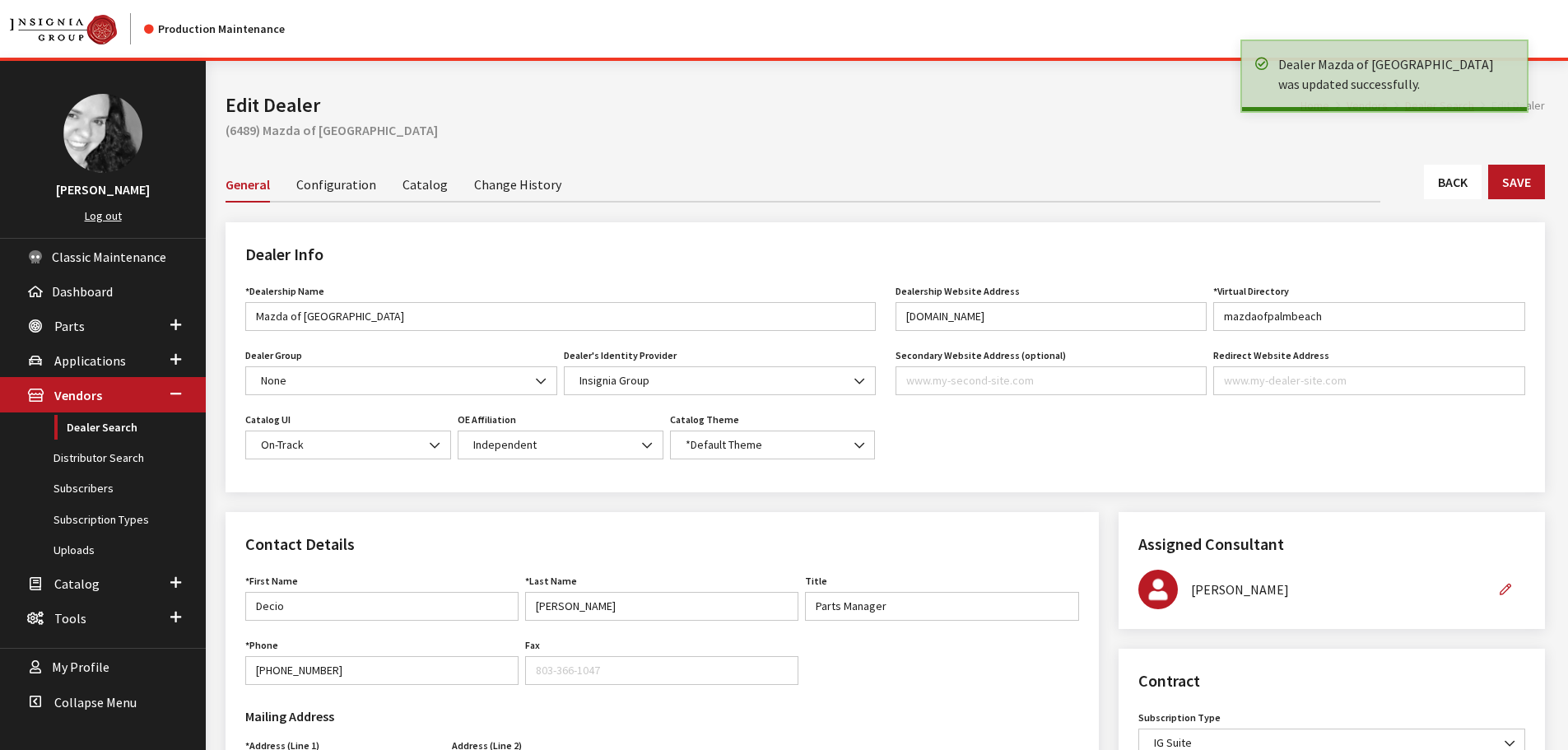
click at [1460, 188] on link "Back" at bounding box center [1453, 182] width 58 height 35
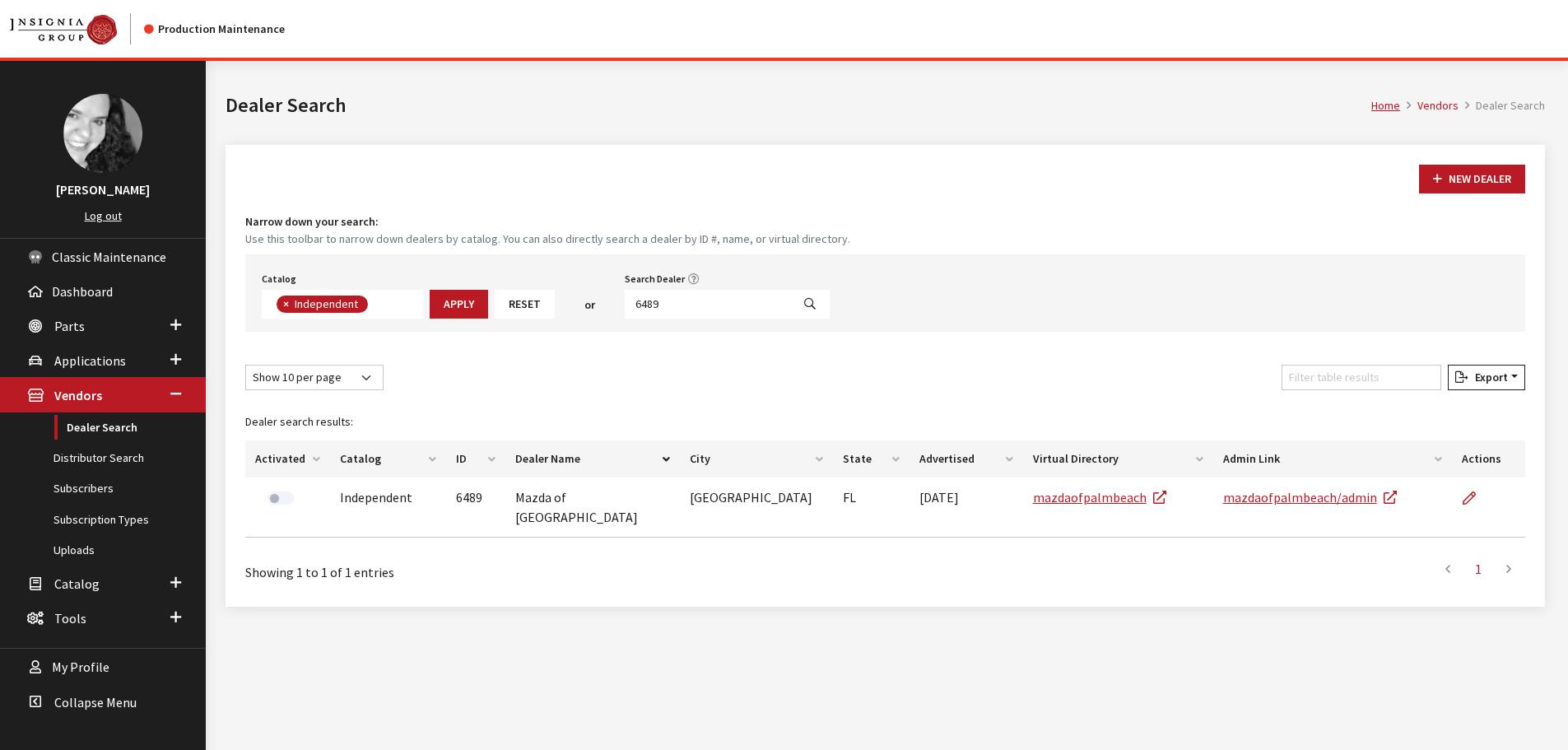
scroll to position [120, 0]
